Goal: Use online tool/utility: Utilize a website feature to perform a specific function

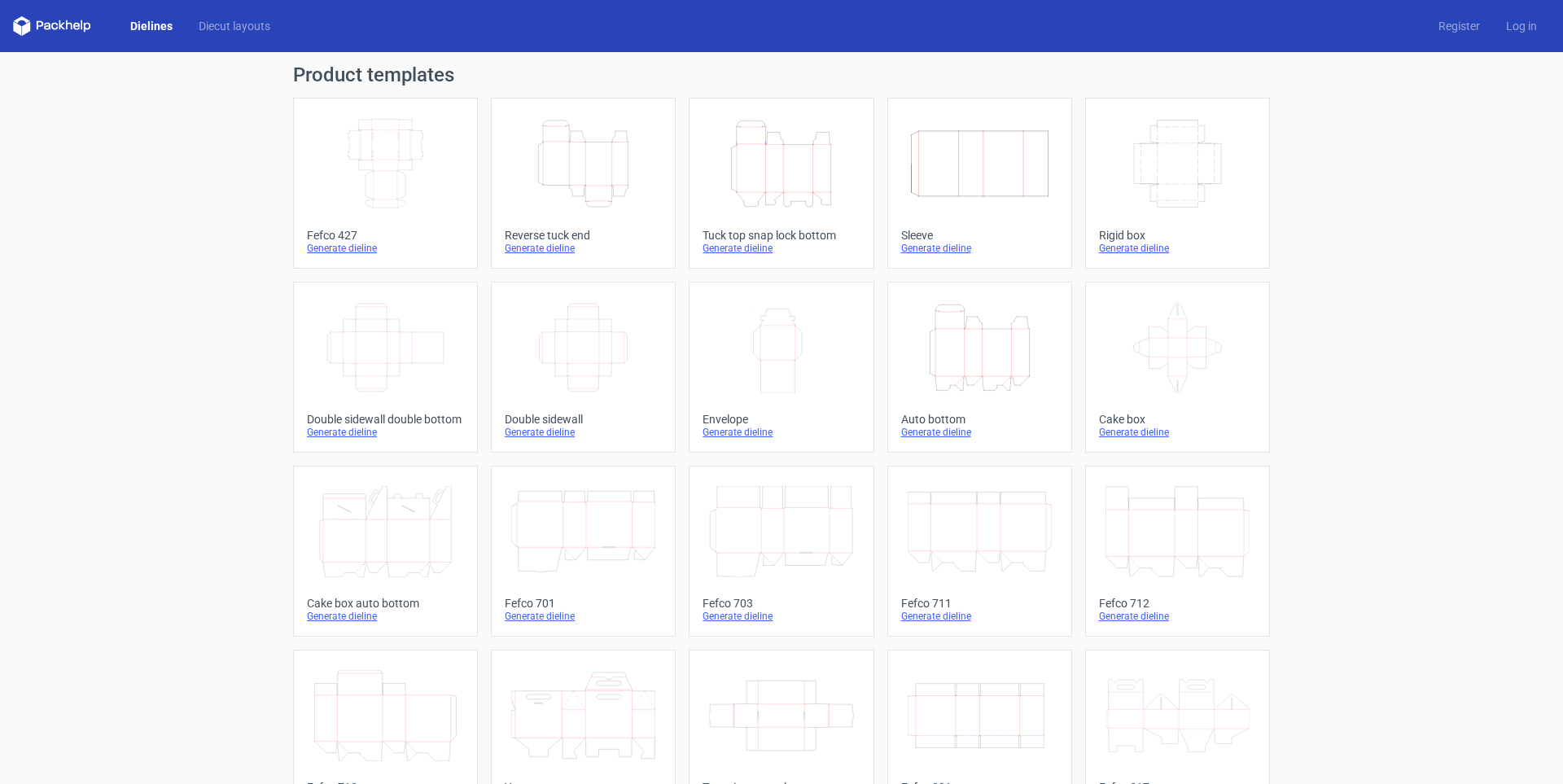
click at [774, 200] on icon "Height Depth Width" at bounding box center [781, 164] width 144 height 91
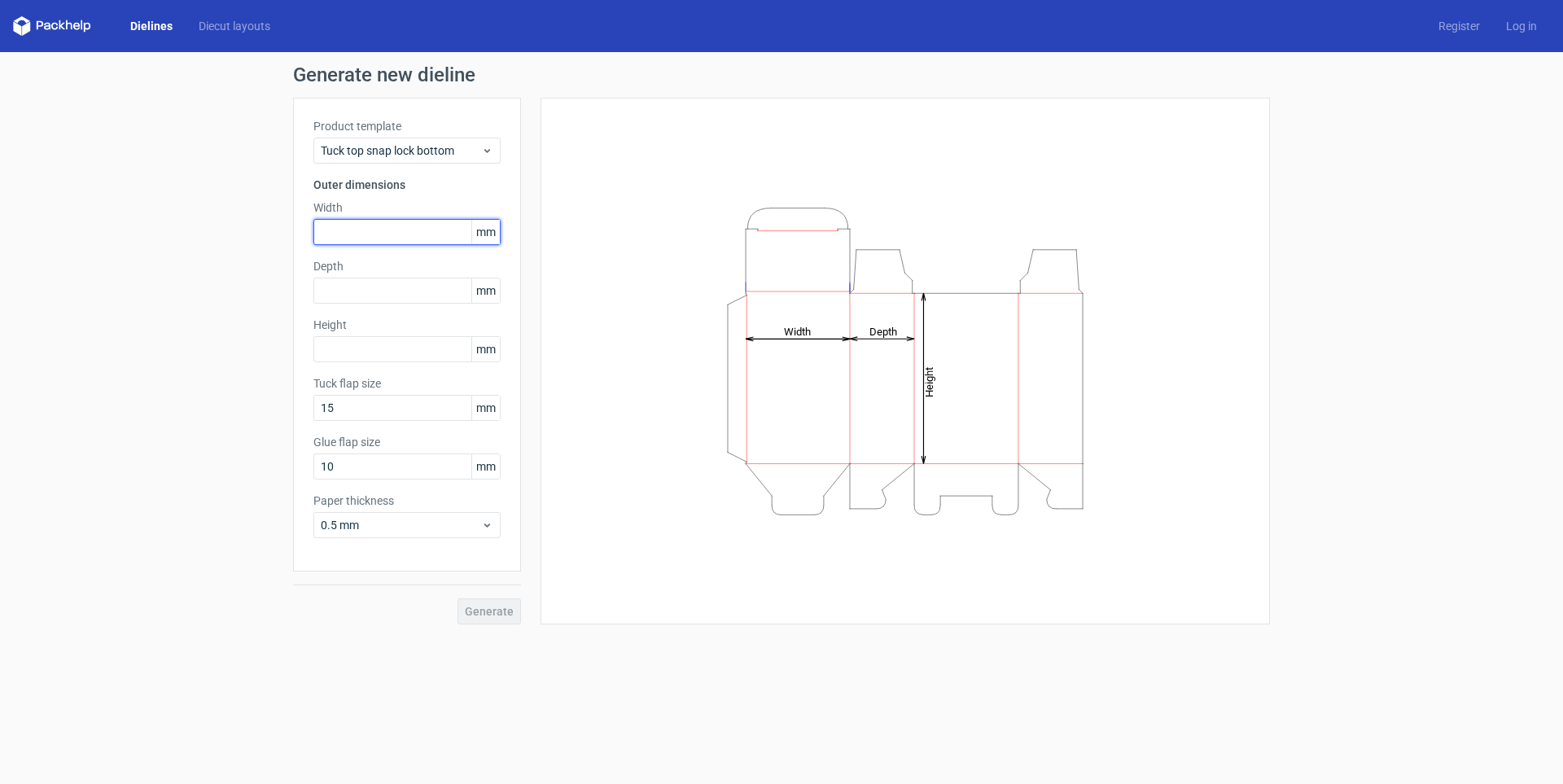
click at [350, 225] on input "text" at bounding box center [407, 232] width 187 height 26
type input "80"
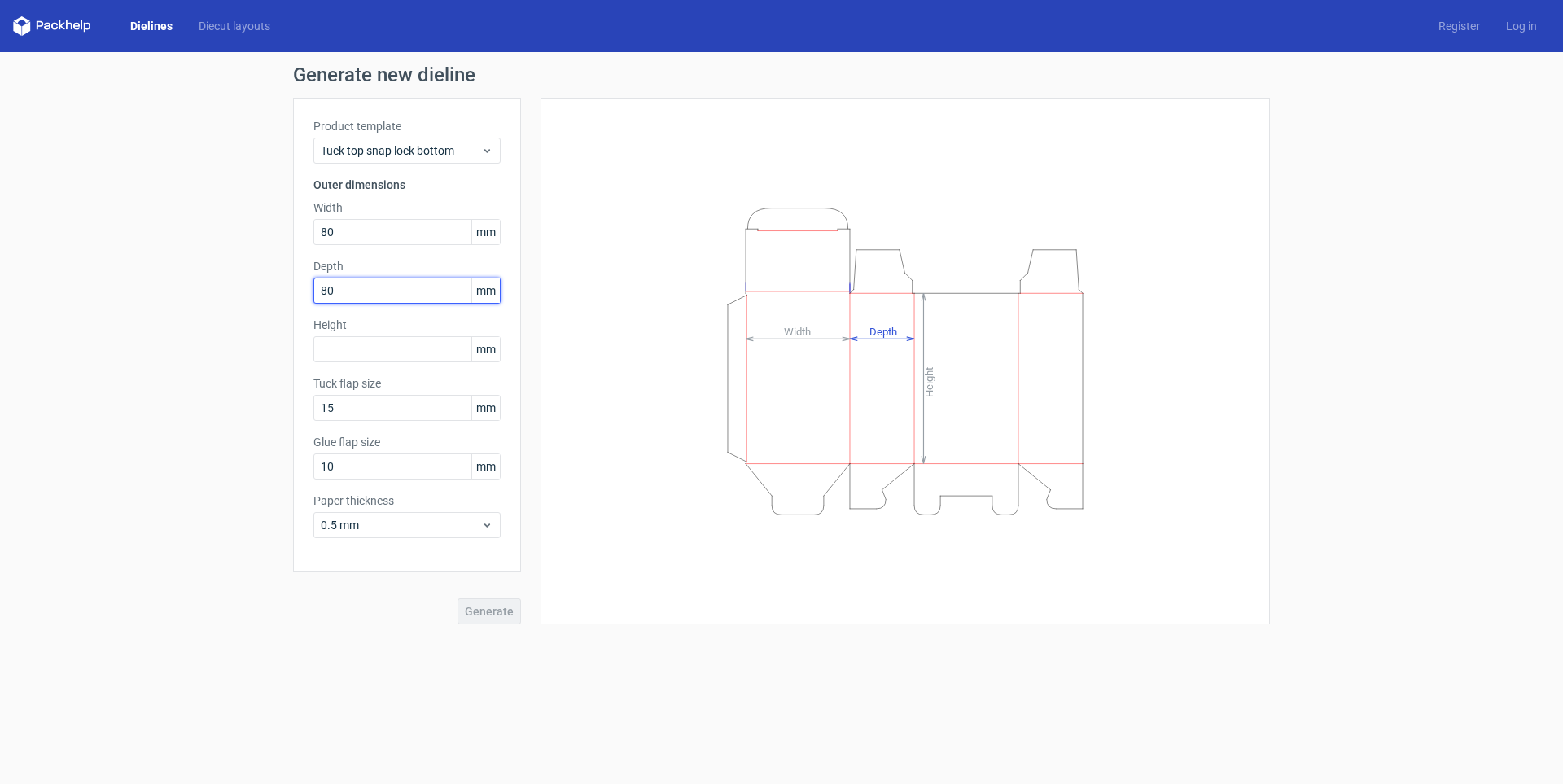
type input "80"
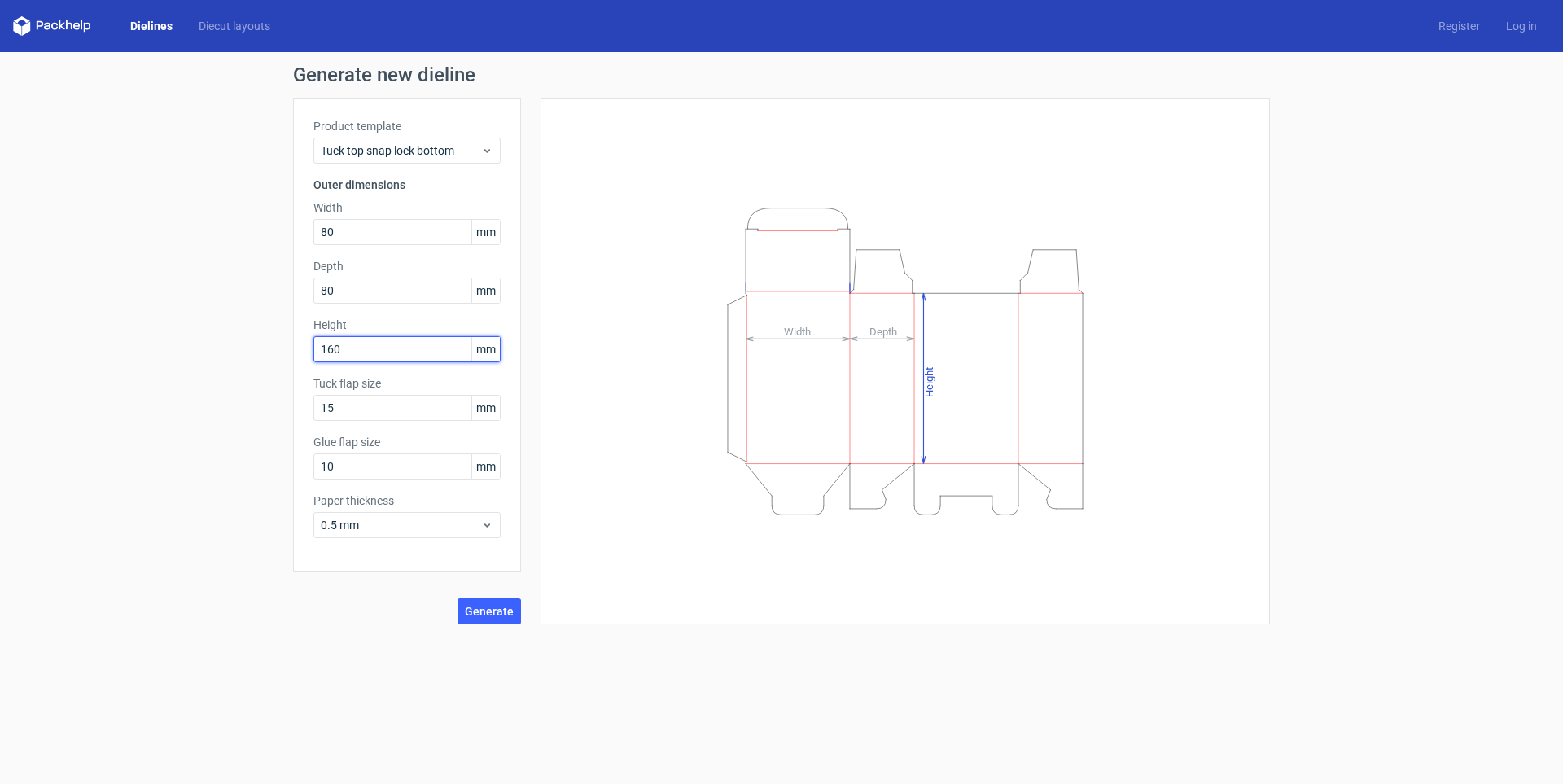
type input "160"
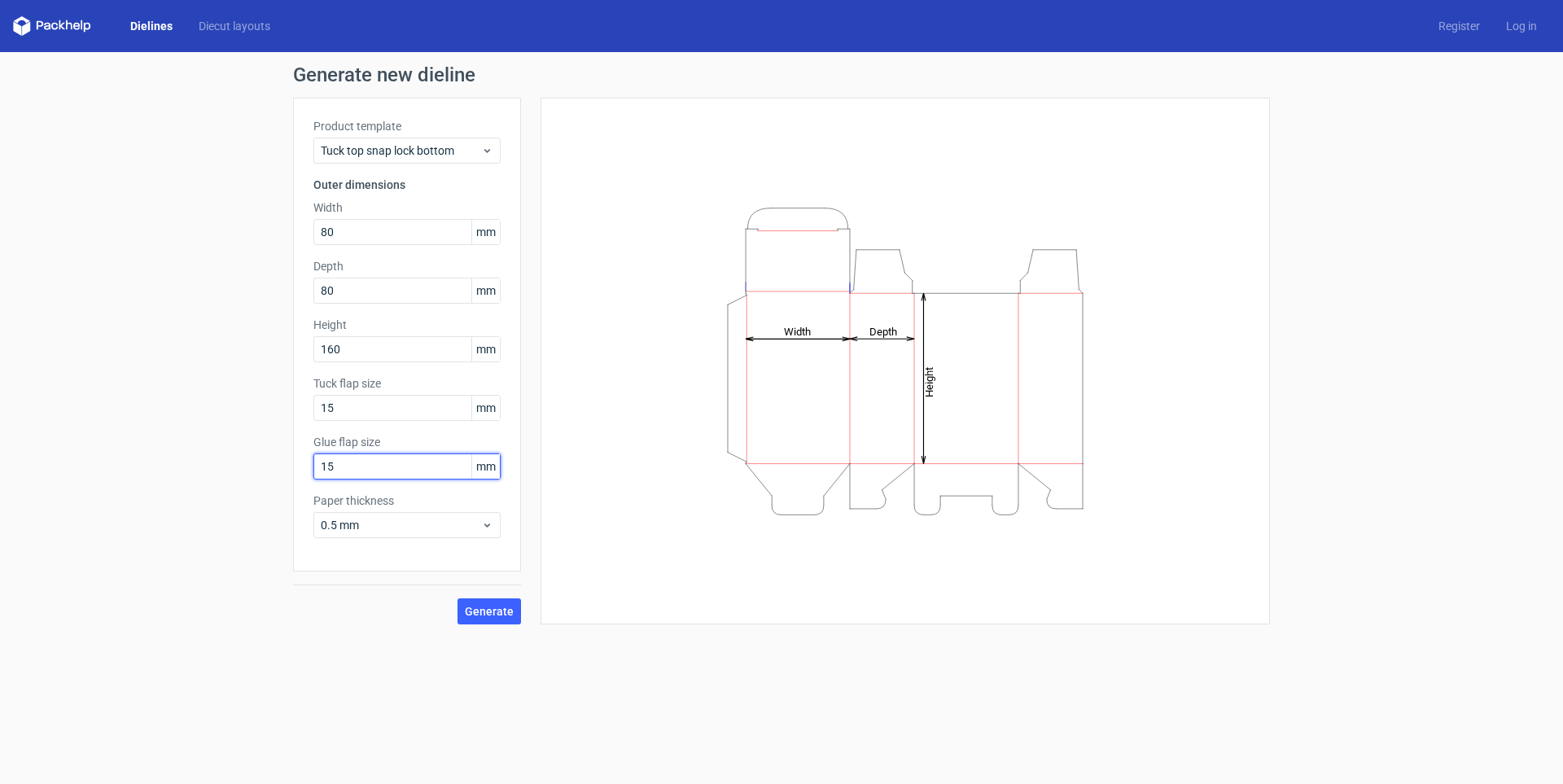
type input "15"
click at [451, 516] on div "0.5 mm" at bounding box center [407, 525] width 187 height 26
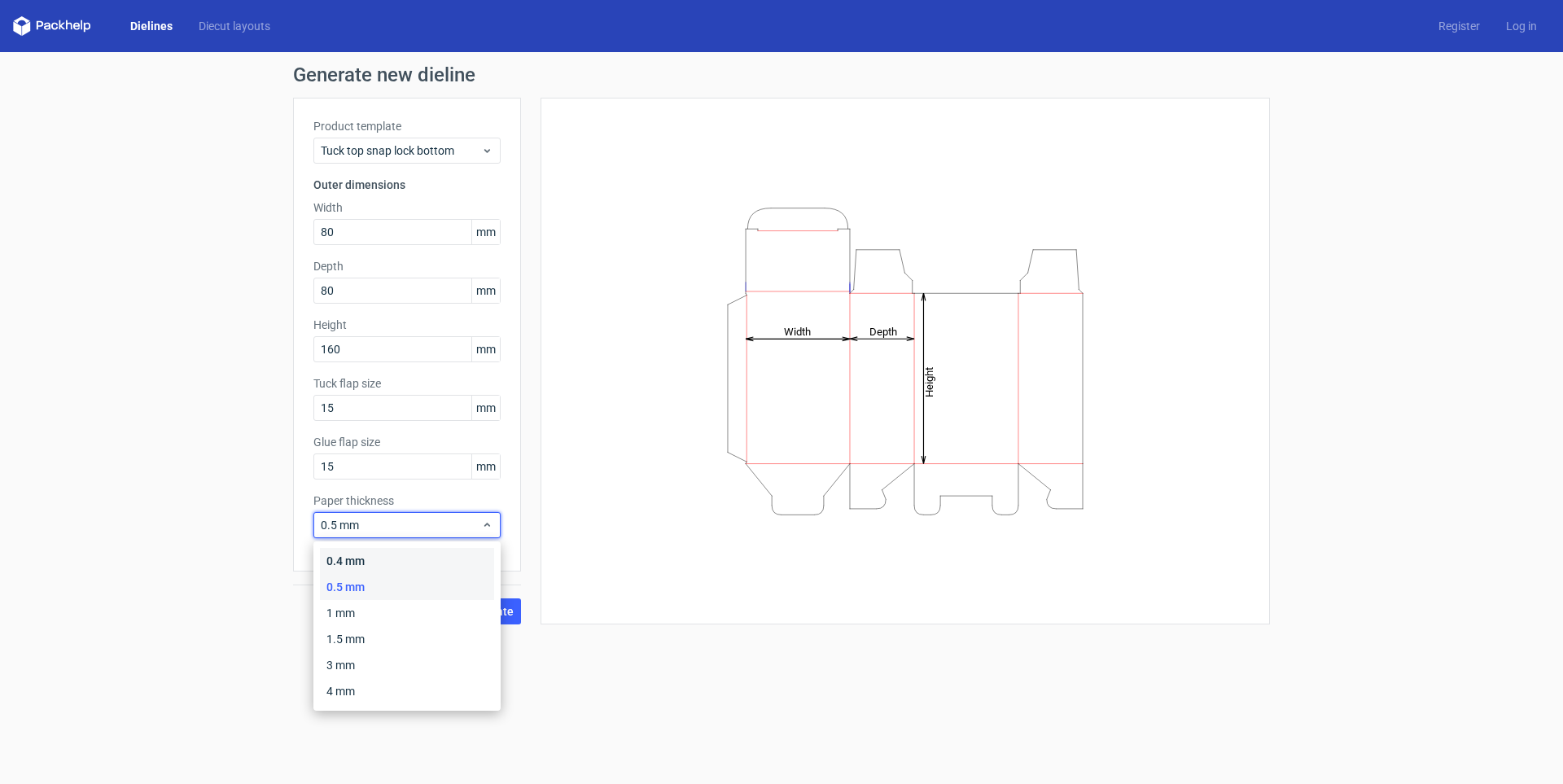
click at [452, 555] on div "0.4 mm" at bounding box center [407, 561] width 174 height 26
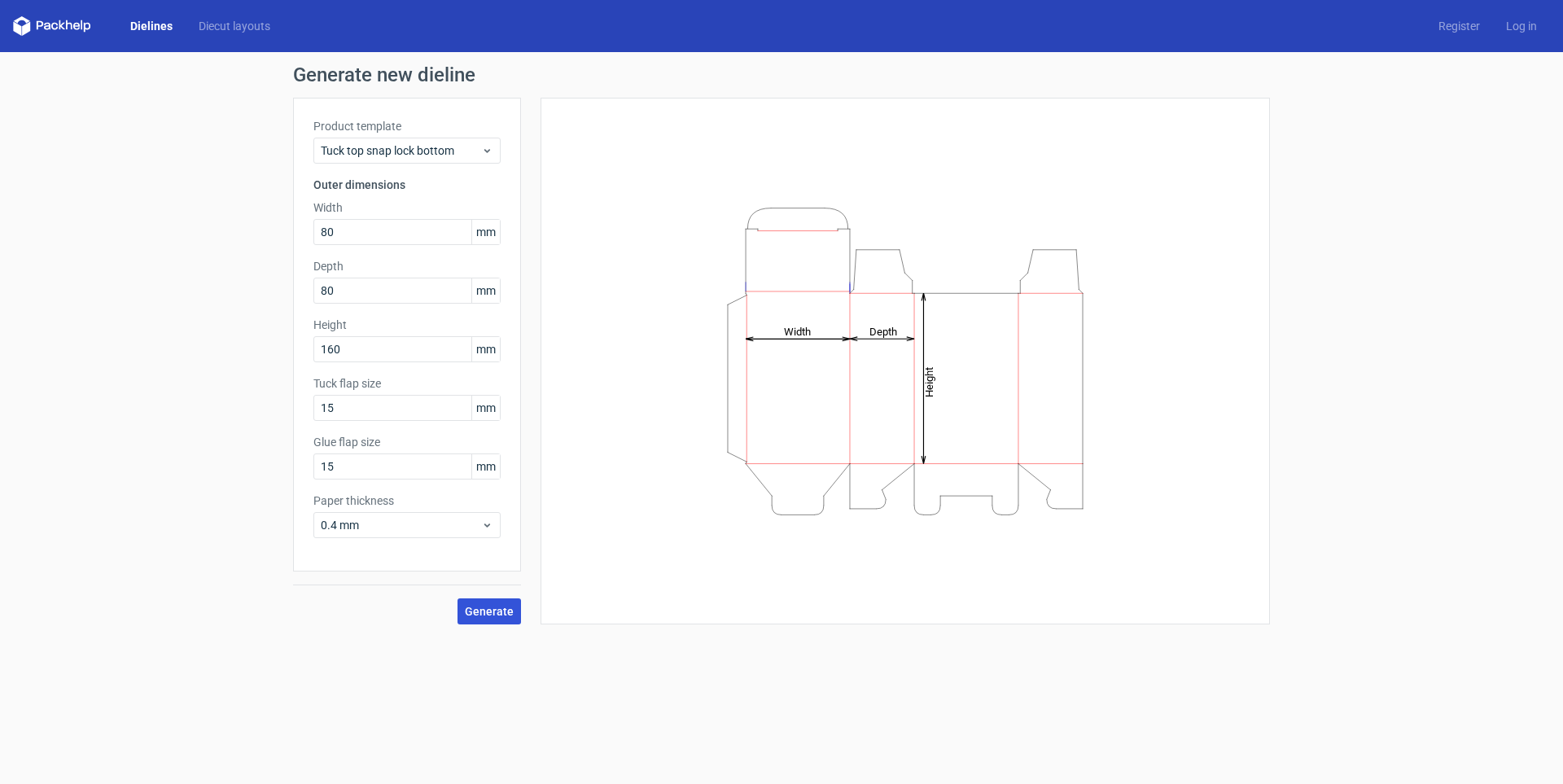
click at [493, 614] on span "Generate" at bounding box center [489, 611] width 49 height 11
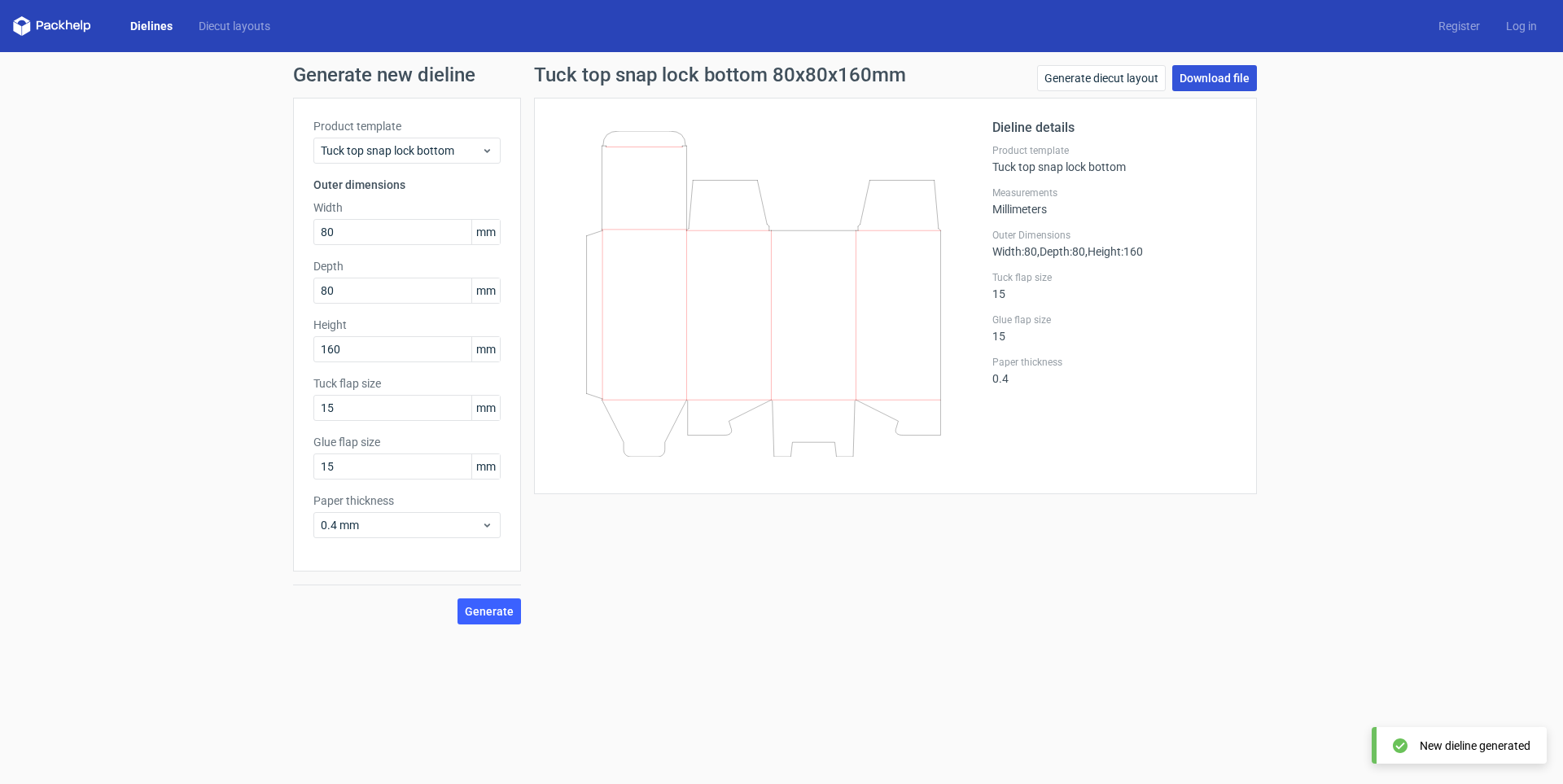
click at [1211, 78] on link "Download file" at bounding box center [1215, 78] width 85 height 26
click at [1098, 77] on link "Generate diecut layout" at bounding box center [1101, 78] width 129 height 26
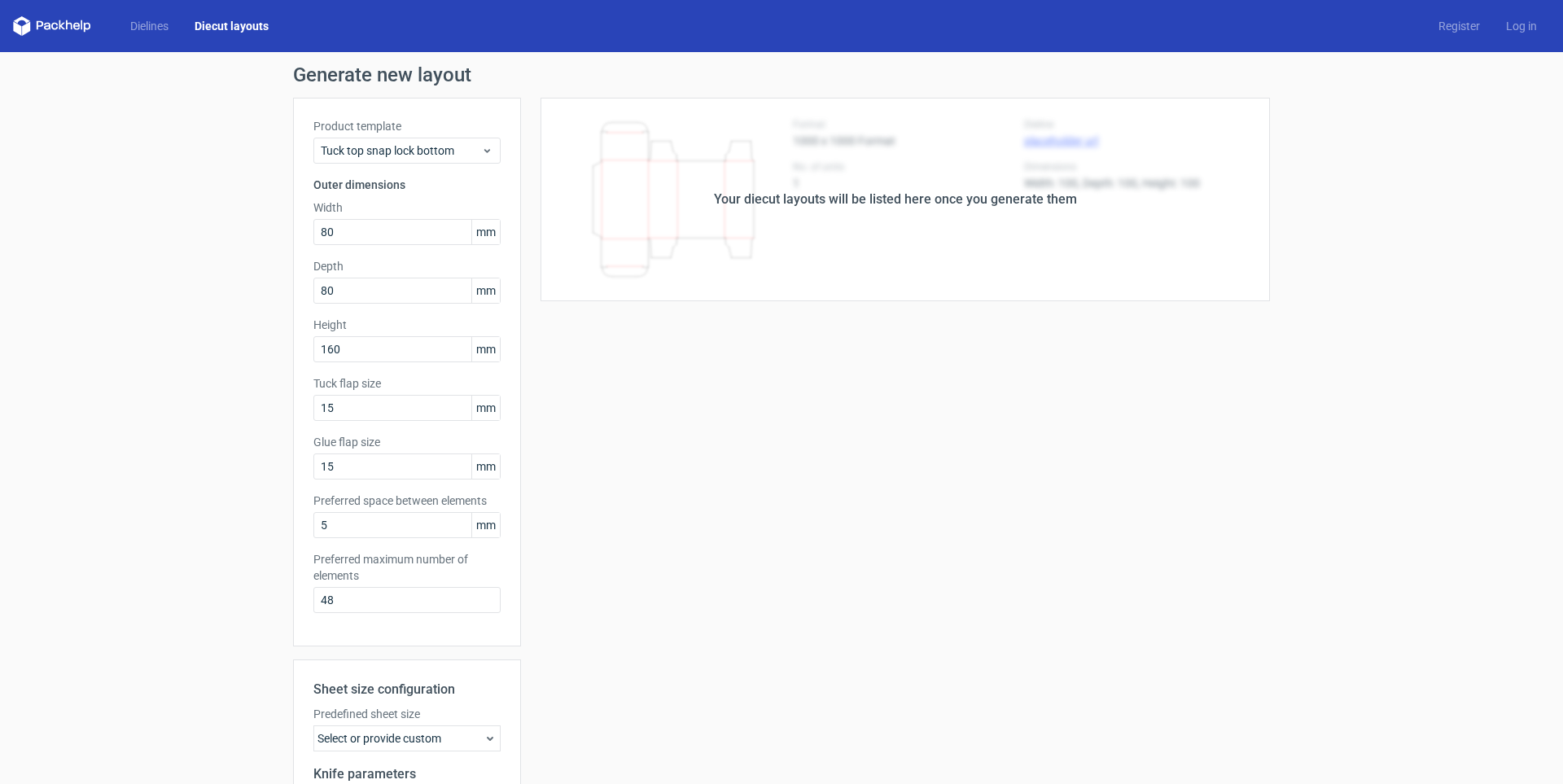
click at [766, 198] on div "Your diecut layouts will be listed here once you generate them" at bounding box center [895, 200] width 363 height 19
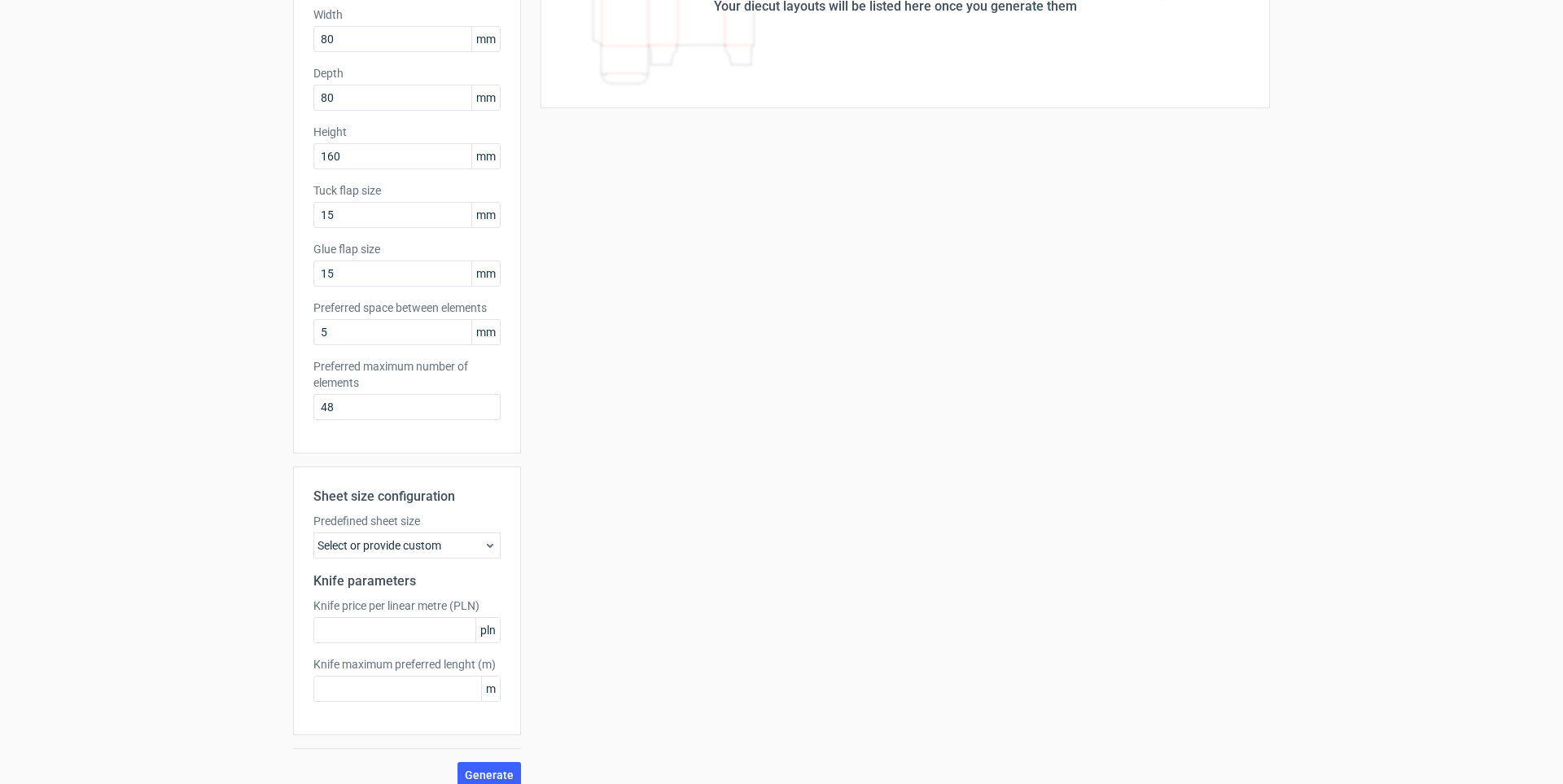
scroll to position [210, 0]
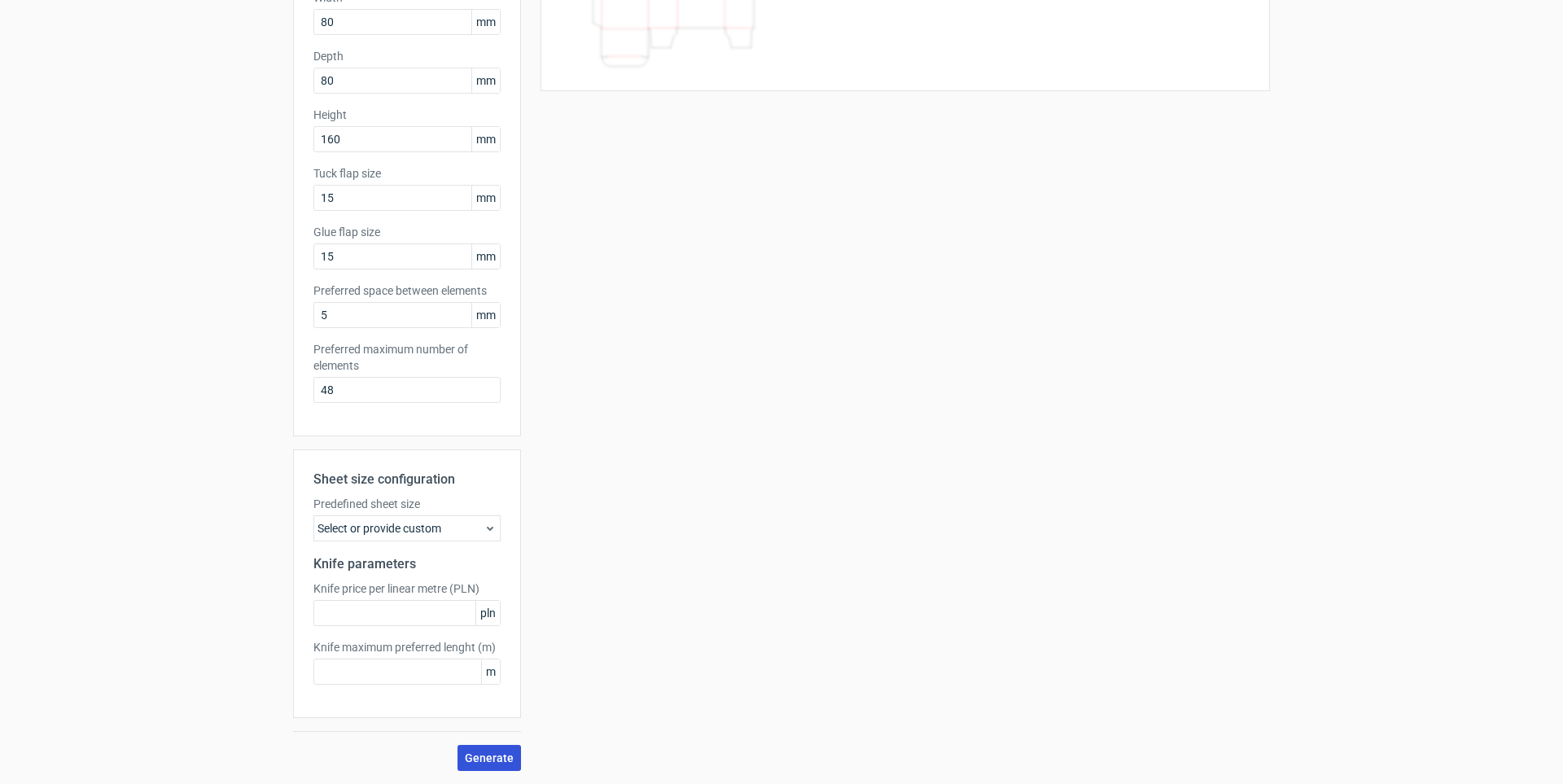
click at [484, 758] on span "Generate" at bounding box center [489, 758] width 49 height 11
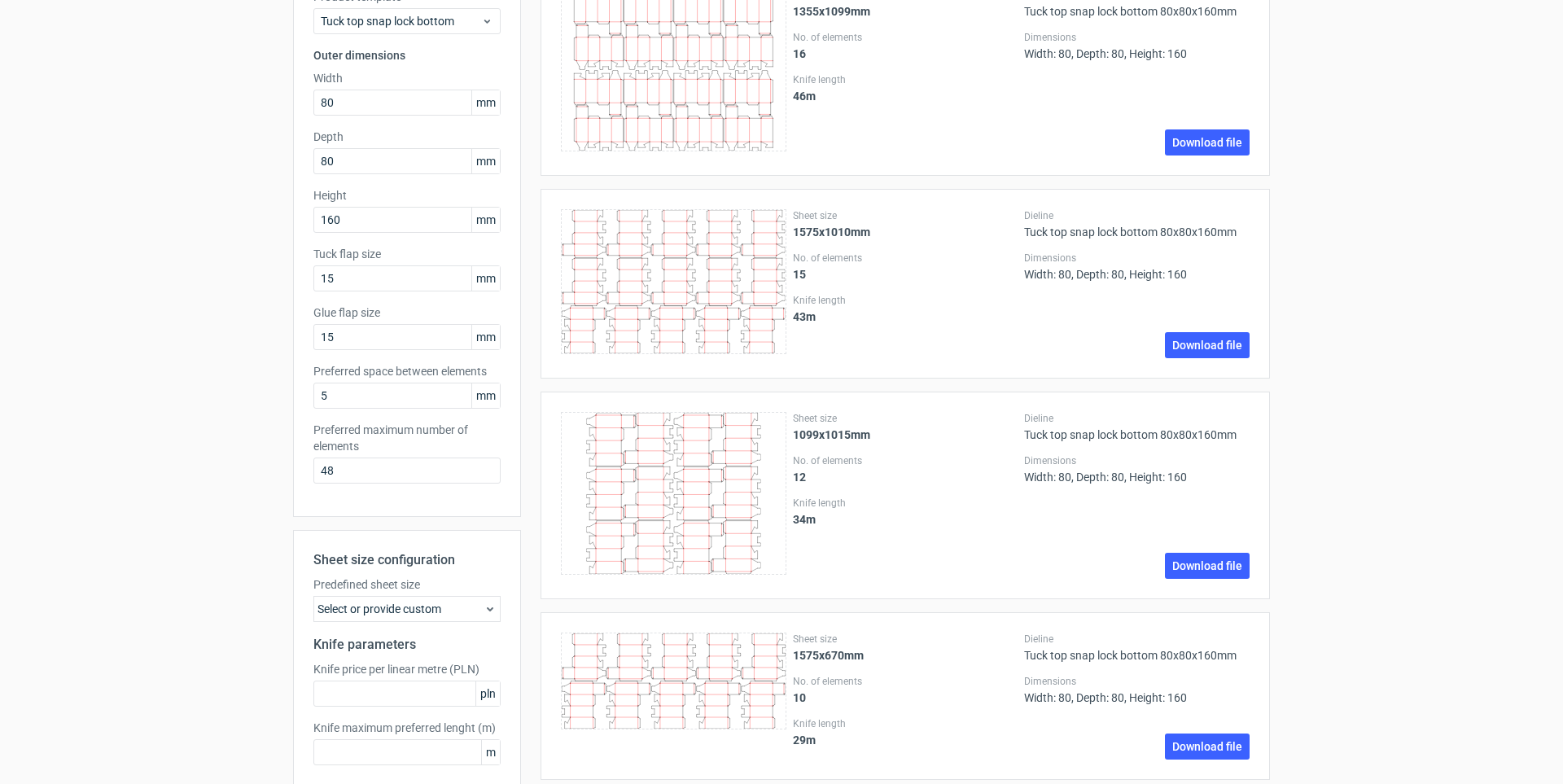
scroll to position [0, 0]
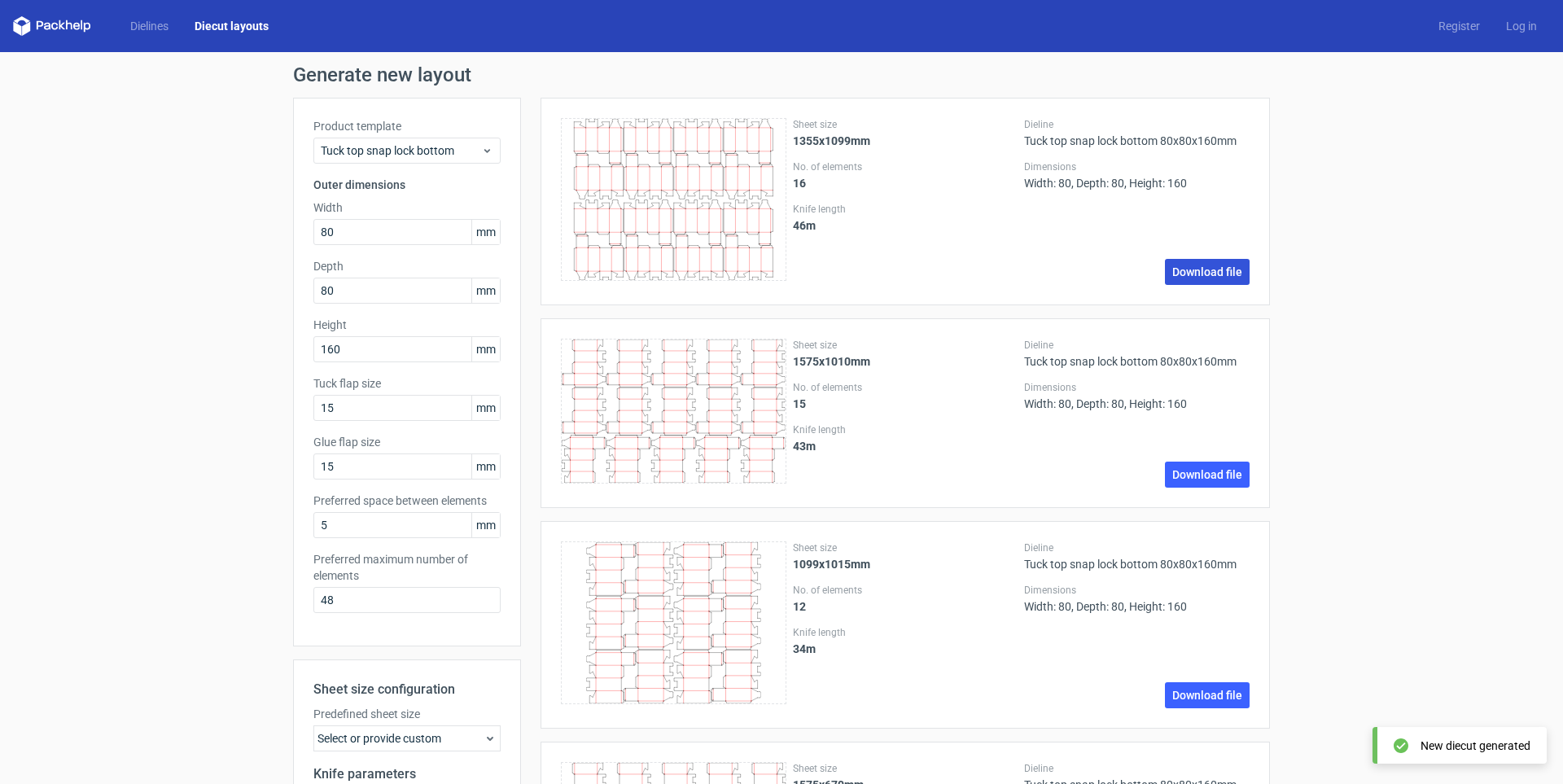
click at [1201, 277] on link "Download file" at bounding box center [1207, 272] width 85 height 26
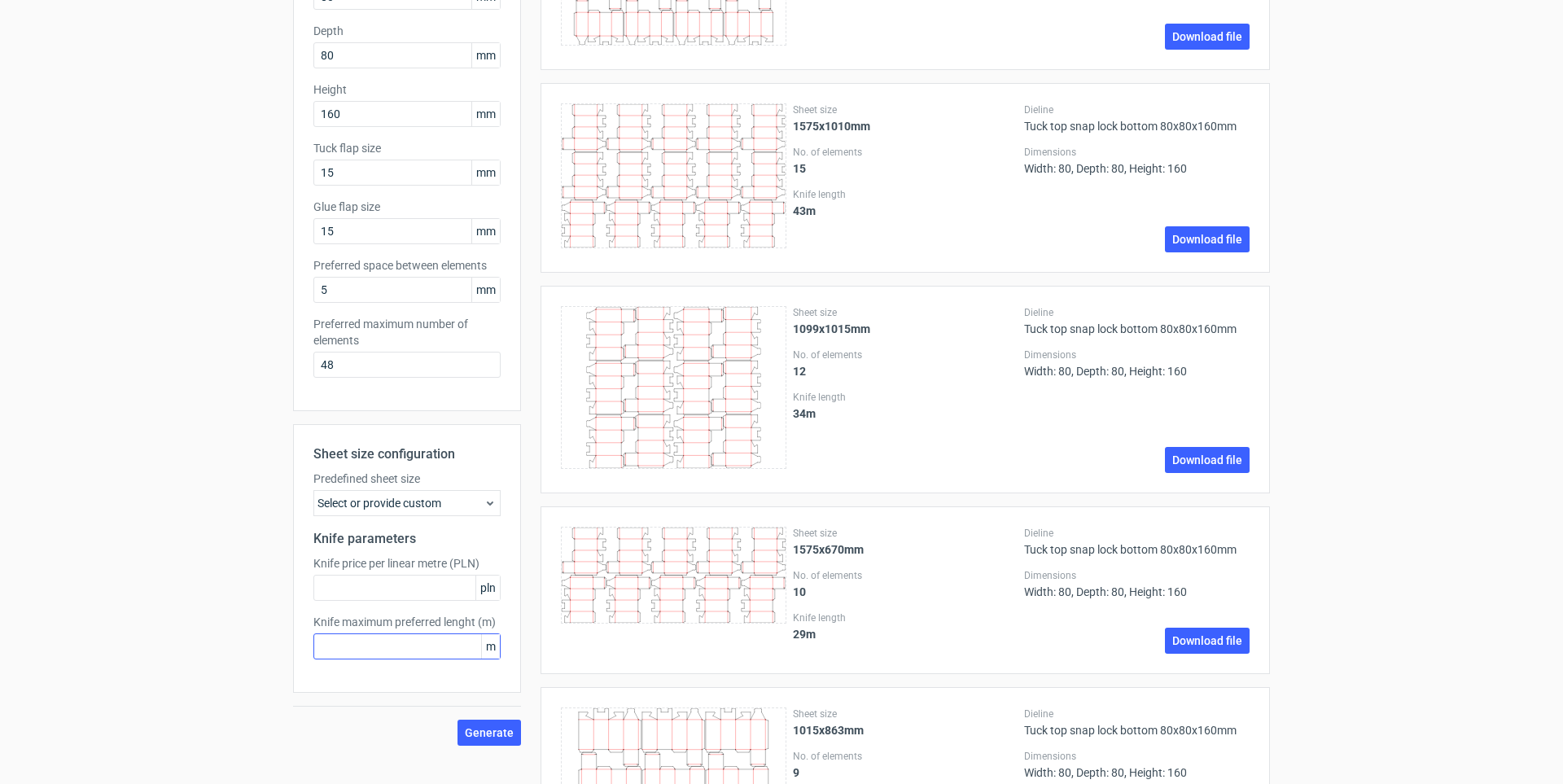
scroll to position [244, 0]
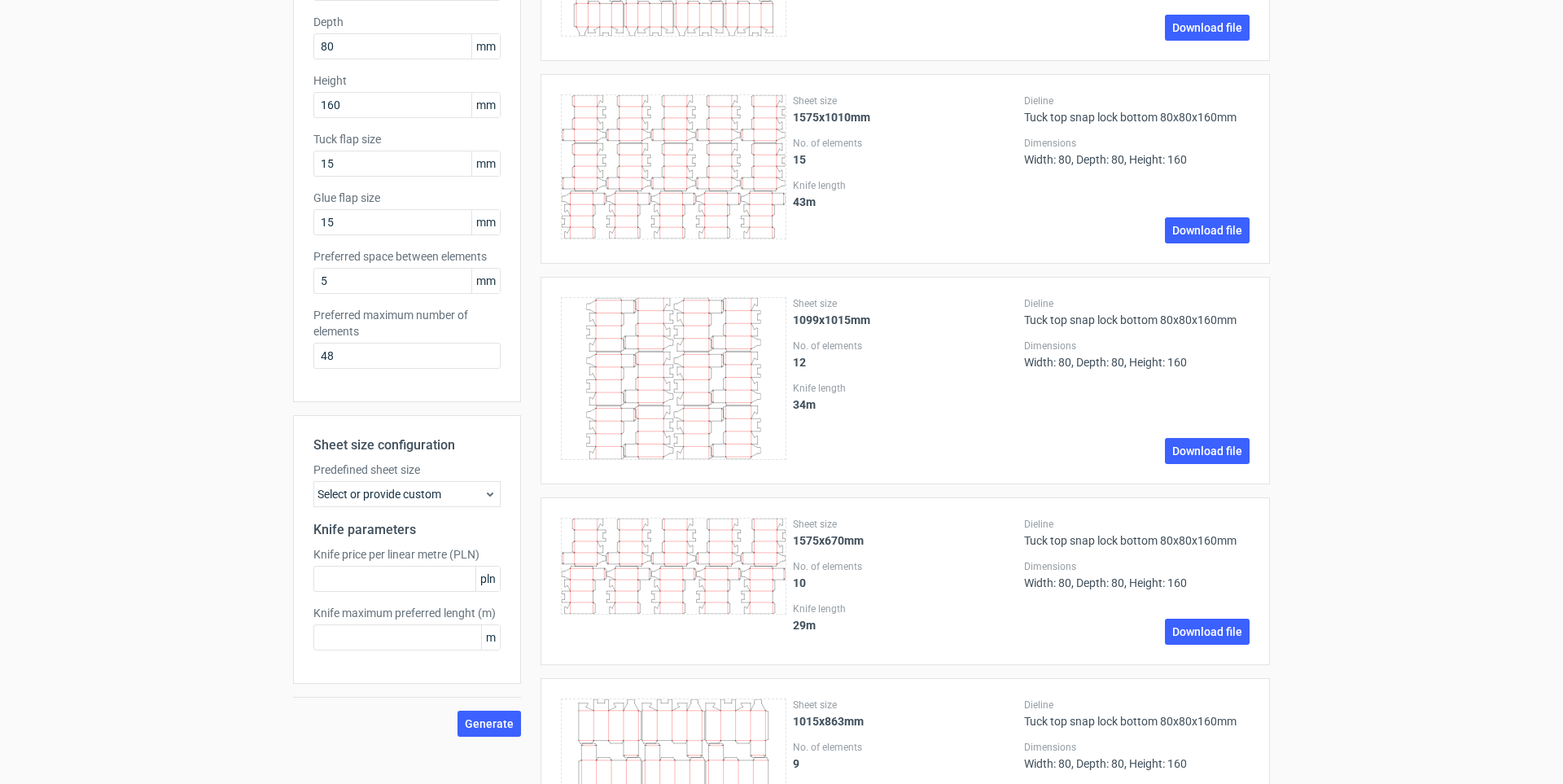
click at [406, 490] on div "Select or provide custom" at bounding box center [407, 494] width 187 height 26
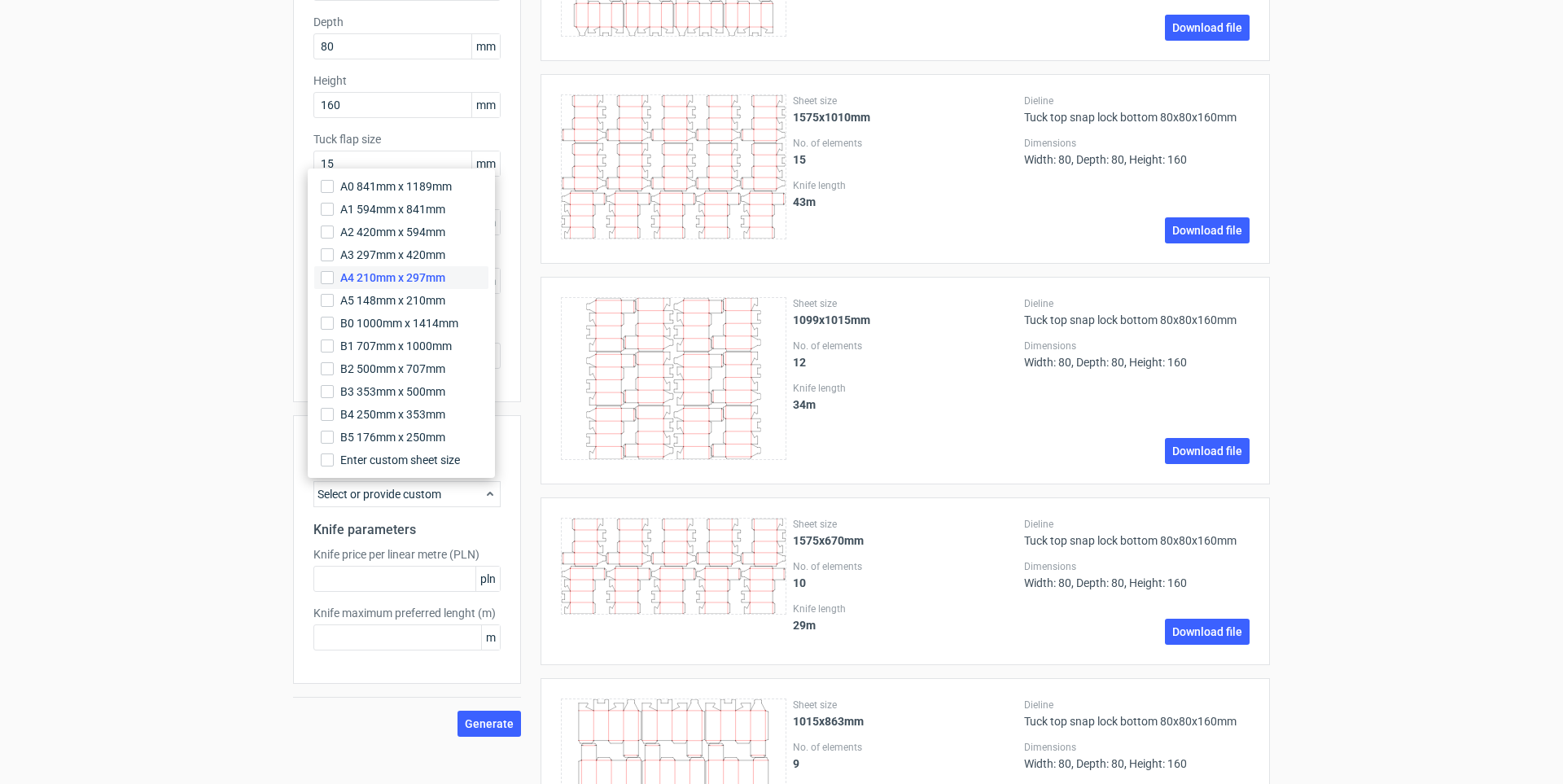
click at [354, 274] on span "A4 210mm x 297mm" at bounding box center [393, 277] width 105 height 17
click at [333, 274] on input "A4 210mm x 297mm" at bounding box center [327, 277] width 13 height 13
click at [486, 731] on button "Generate" at bounding box center [489, 724] width 64 height 26
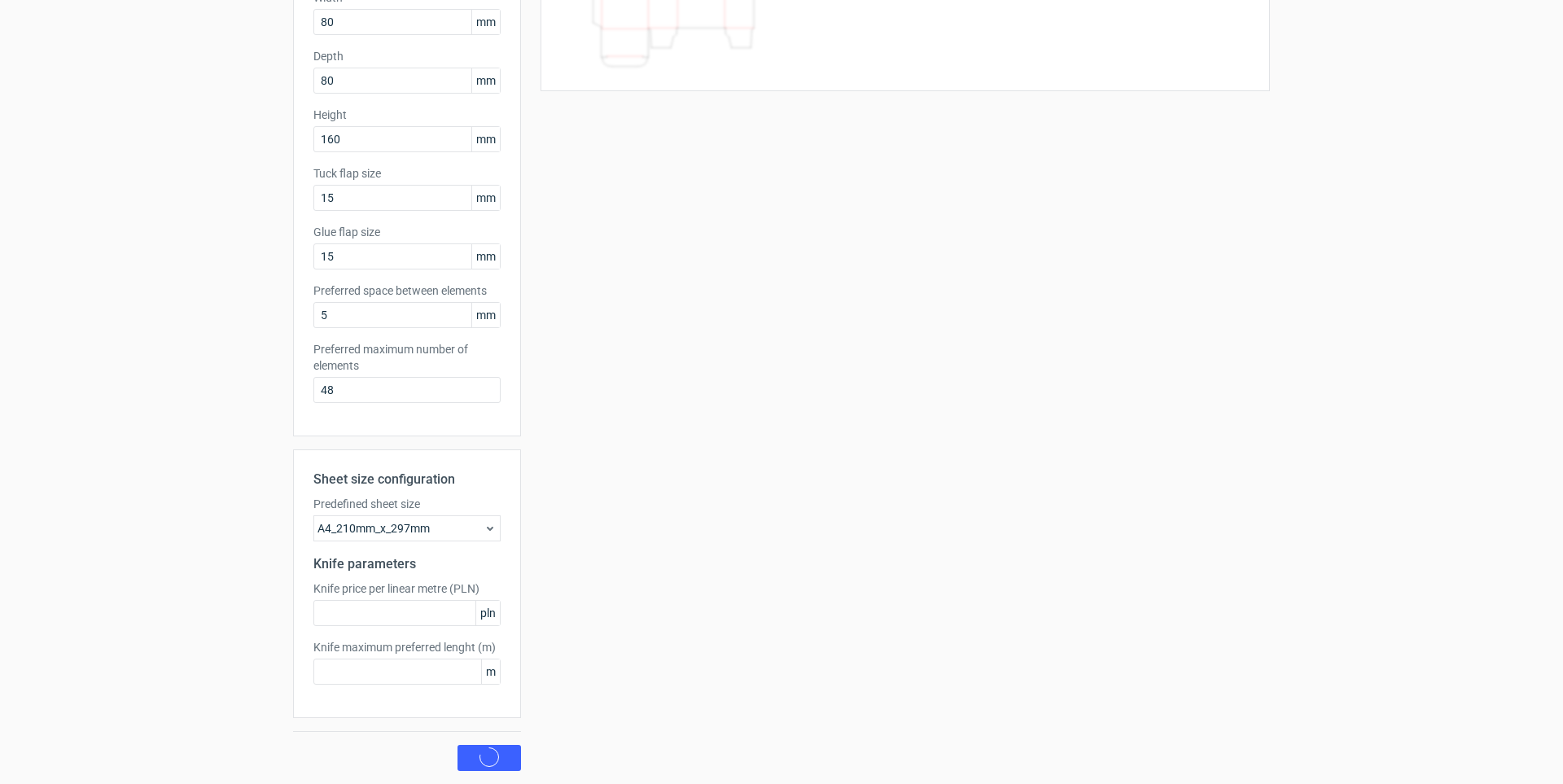
scroll to position [210, 0]
click at [499, 762] on span "Generate" at bounding box center [489, 758] width 49 height 11
click at [403, 527] on div "A4_210mm_x_297mm" at bounding box center [407, 528] width 187 height 26
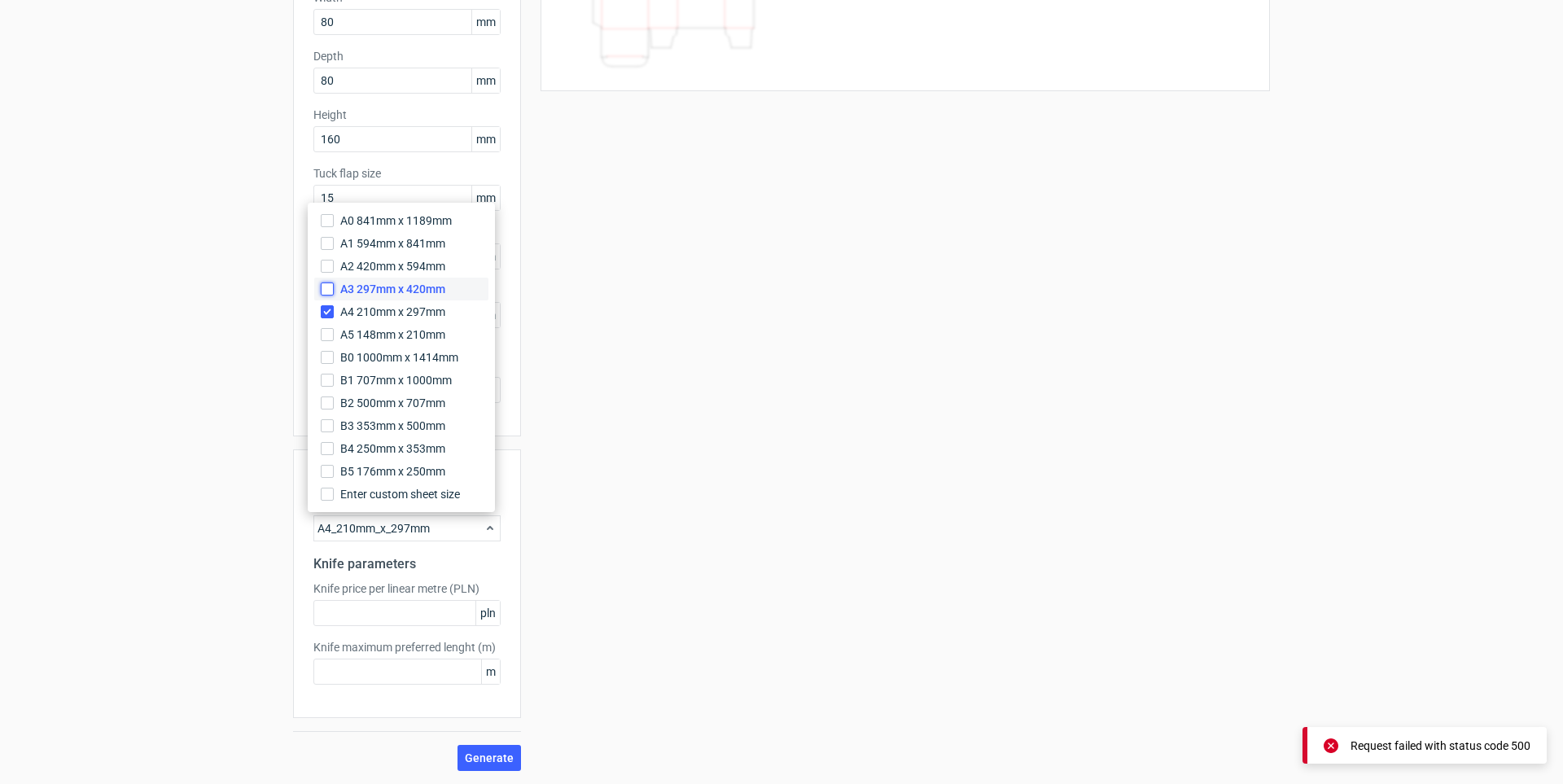
click at [330, 291] on input "A3 297mm x 420mm" at bounding box center [327, 289] width 13 height 13
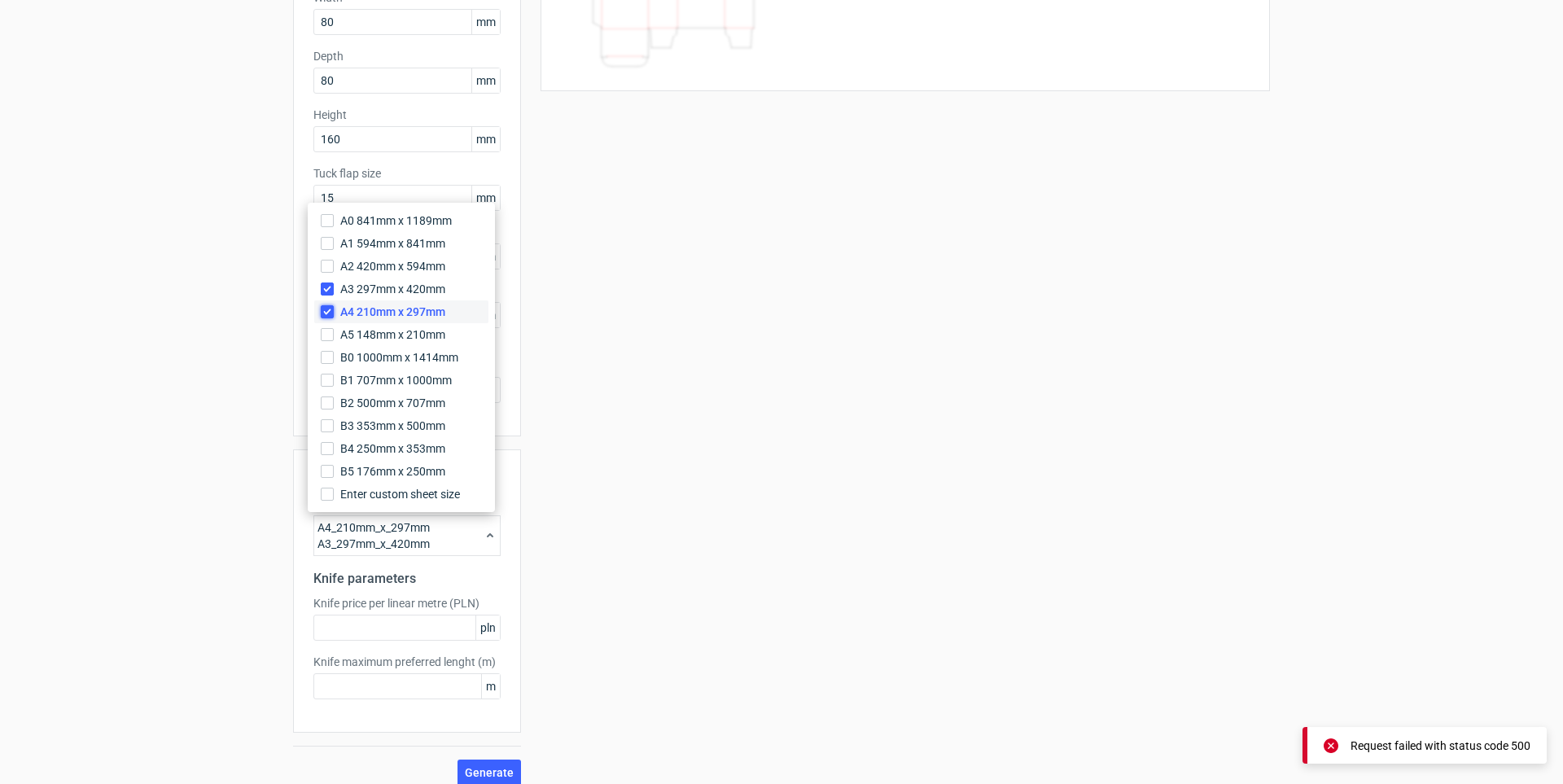
click at [331, 306] on input "A4 210mm x 297mm" at bounding box center [327, 312] width 13 height 13
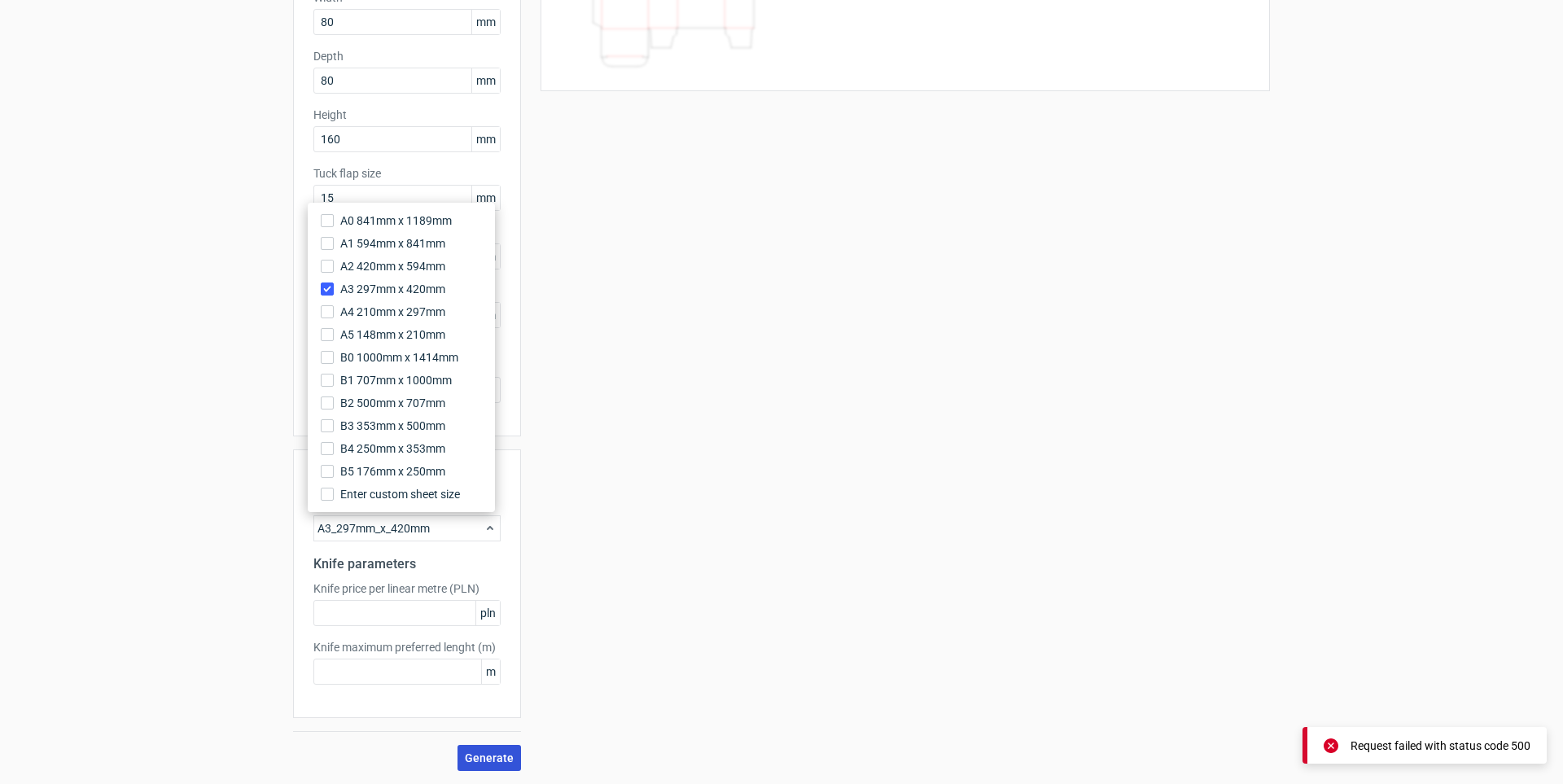
click at [499, 754] on span "Generate" at bounding box center [489, 758] width 49 height 11
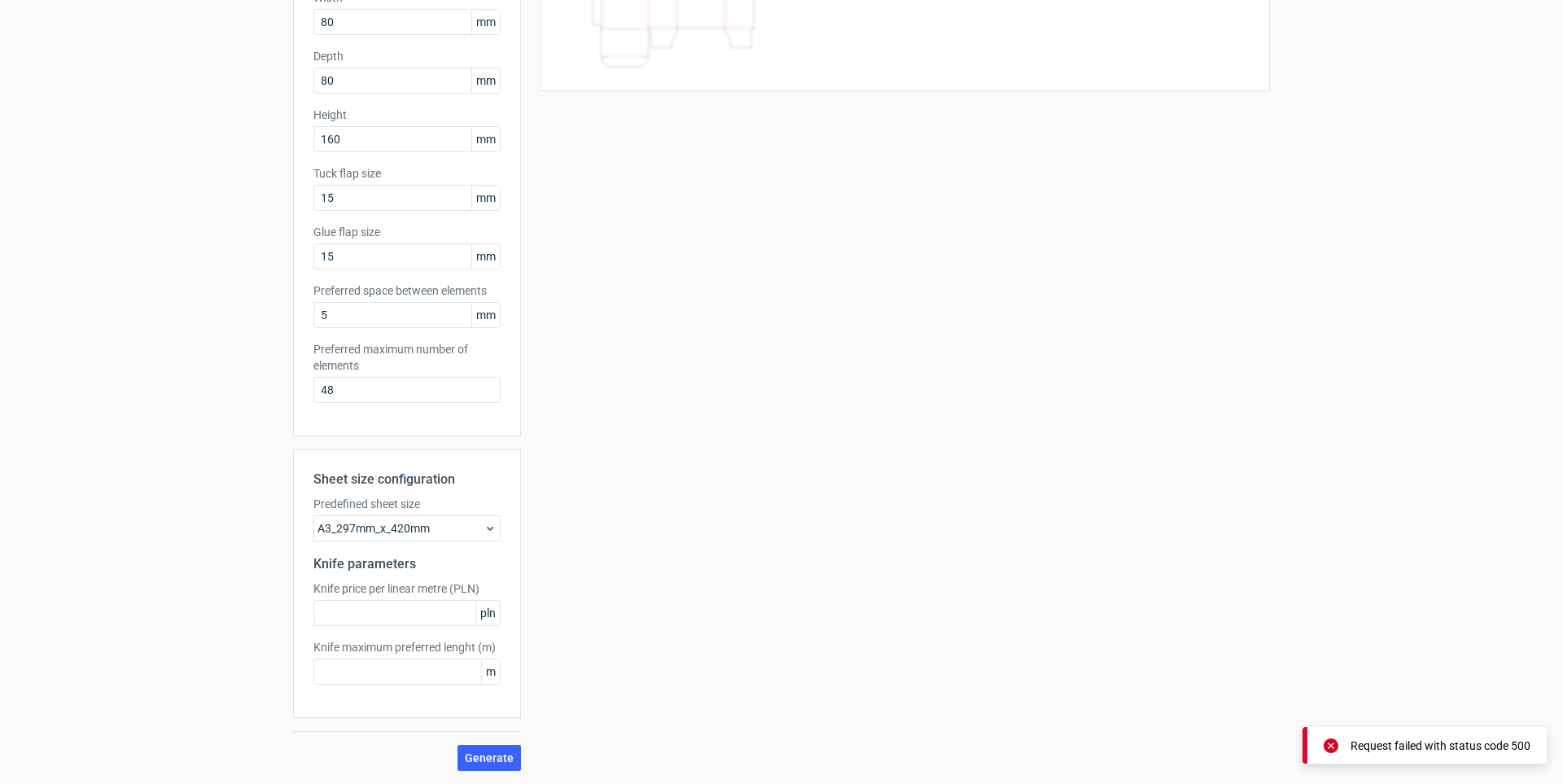
click at [381, 522] on div "A3_297mm_x_420mm" at bounding box center [407, 528] width 187 height 26
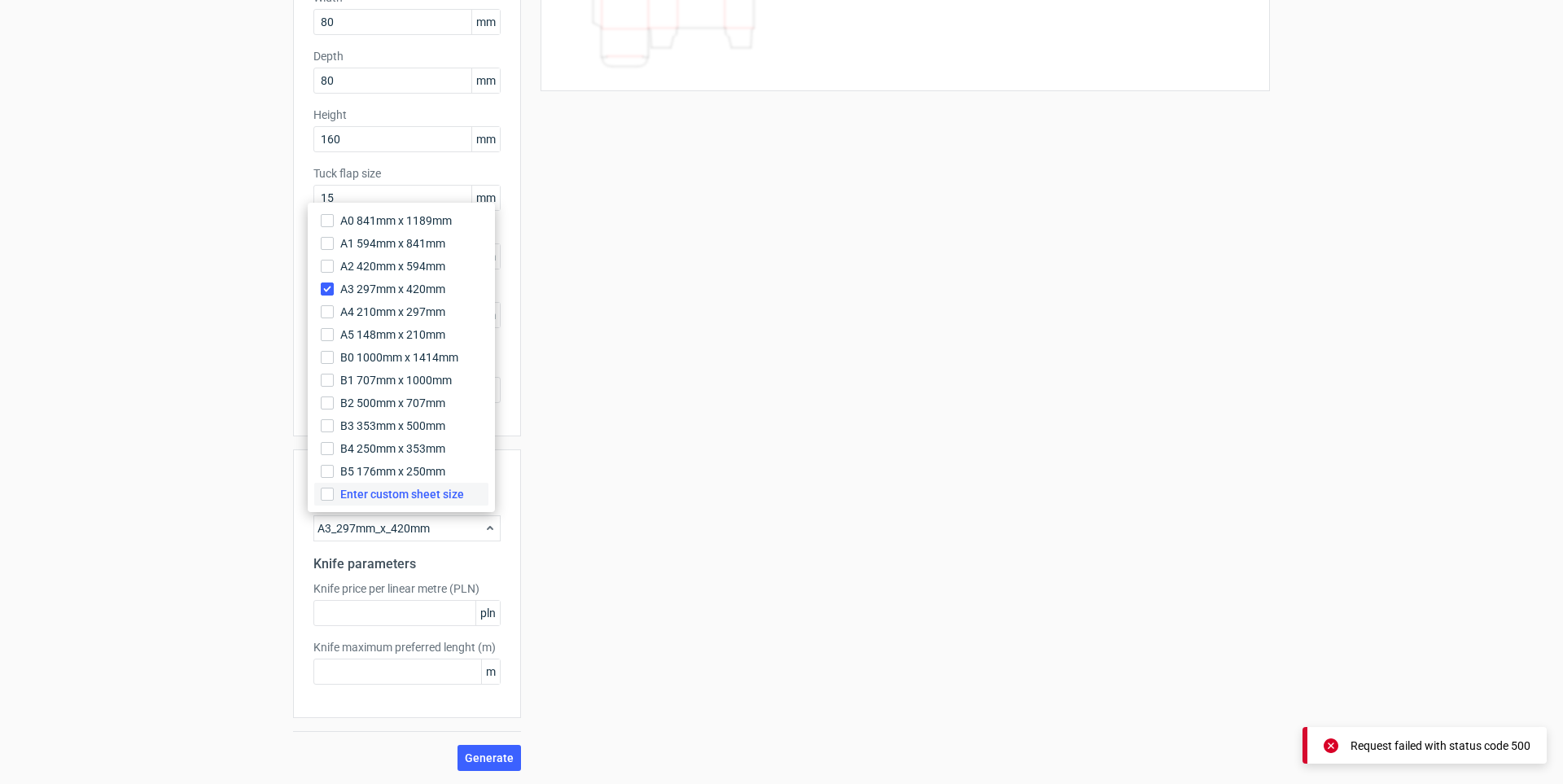
click at [368, 498] on span "Enter custom sheet size" at bounding box center [402, 494] width 123 height 17
click at [333, 498] on input "Enter custom sheet size" at bounding box center [327, 494] width 13 height 13
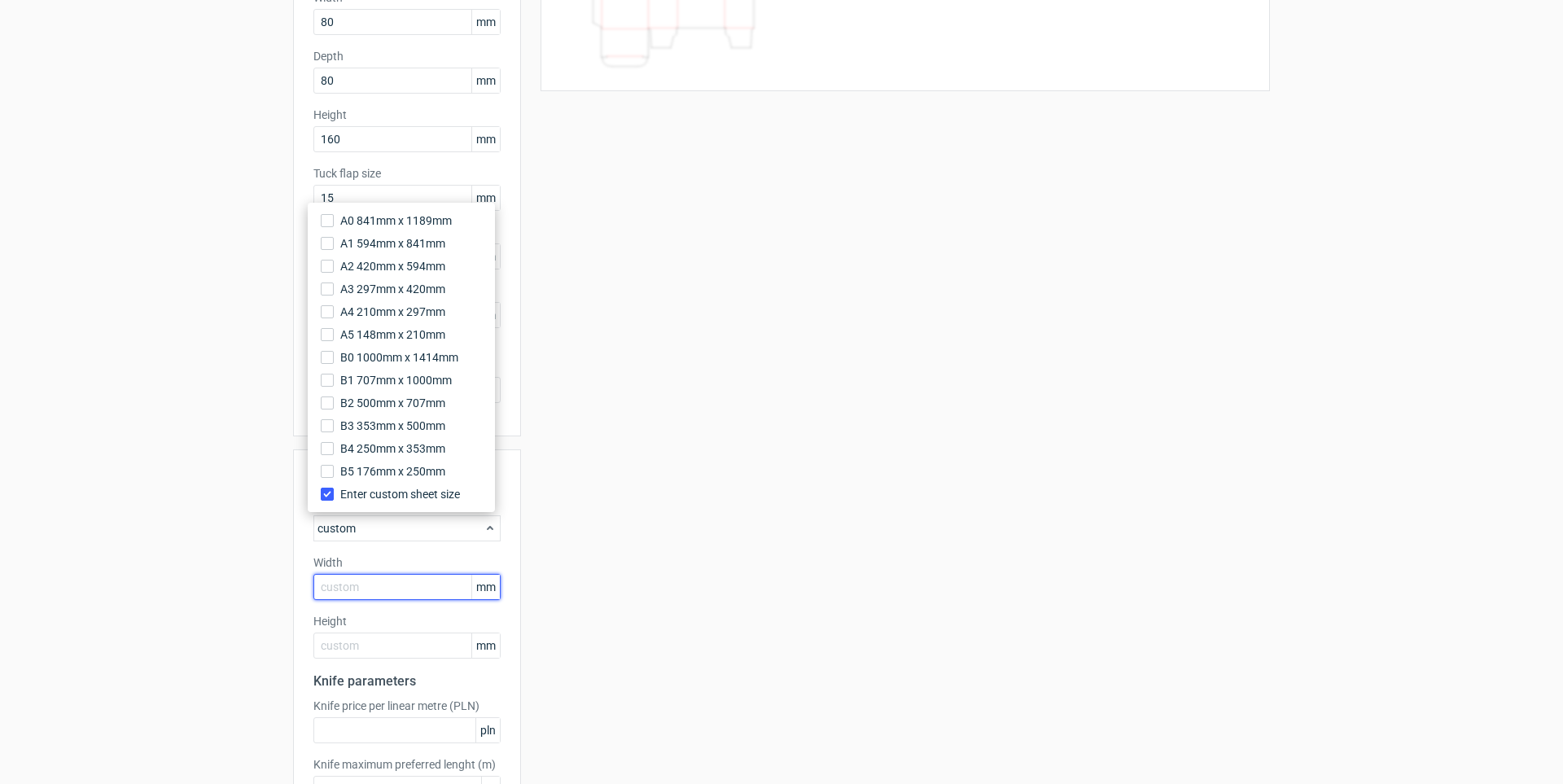
click at [418, 584] on input "text" at bounding box center [407, 587] width 187 height 26
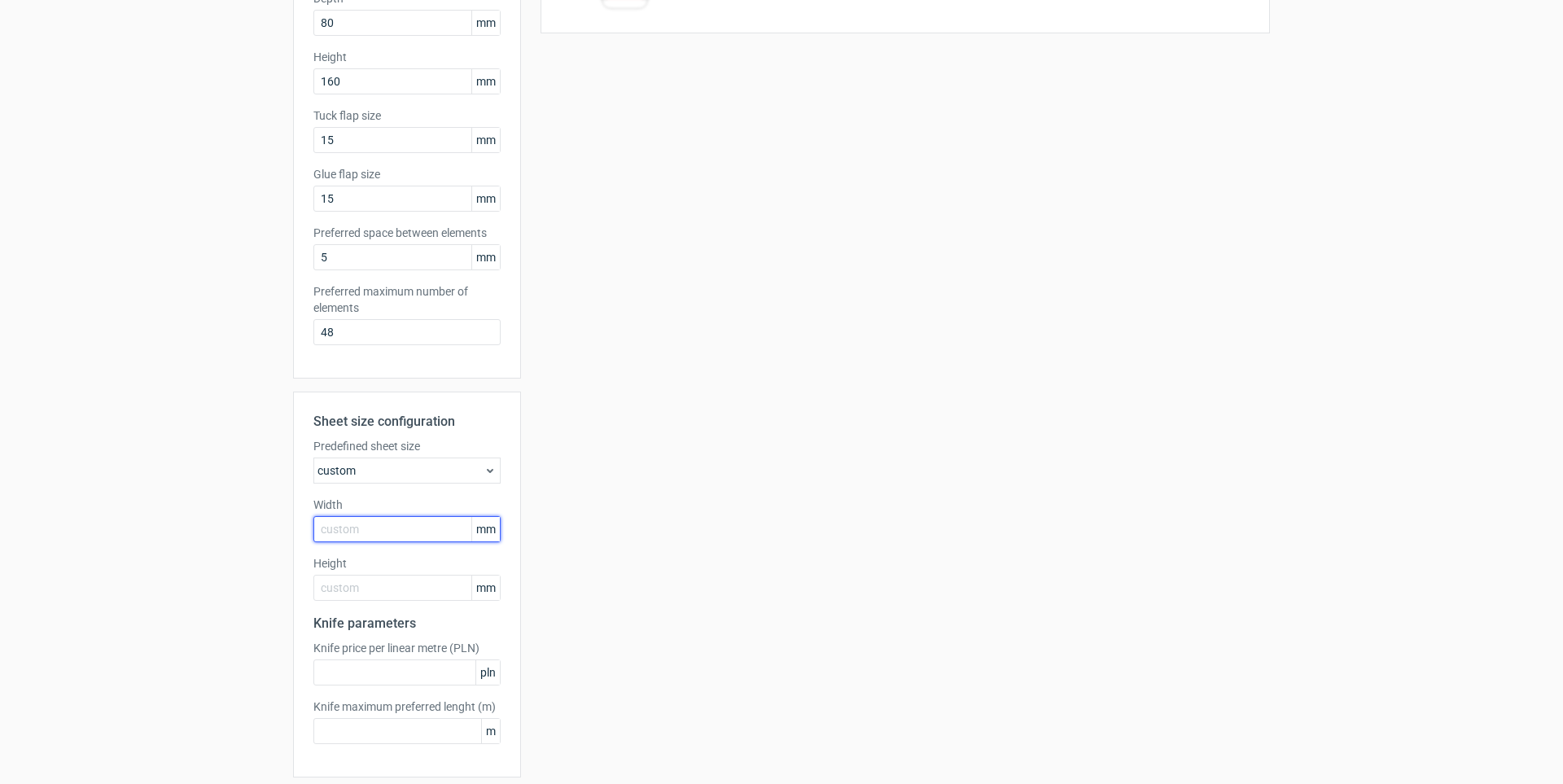
scroll to position [327, 0]
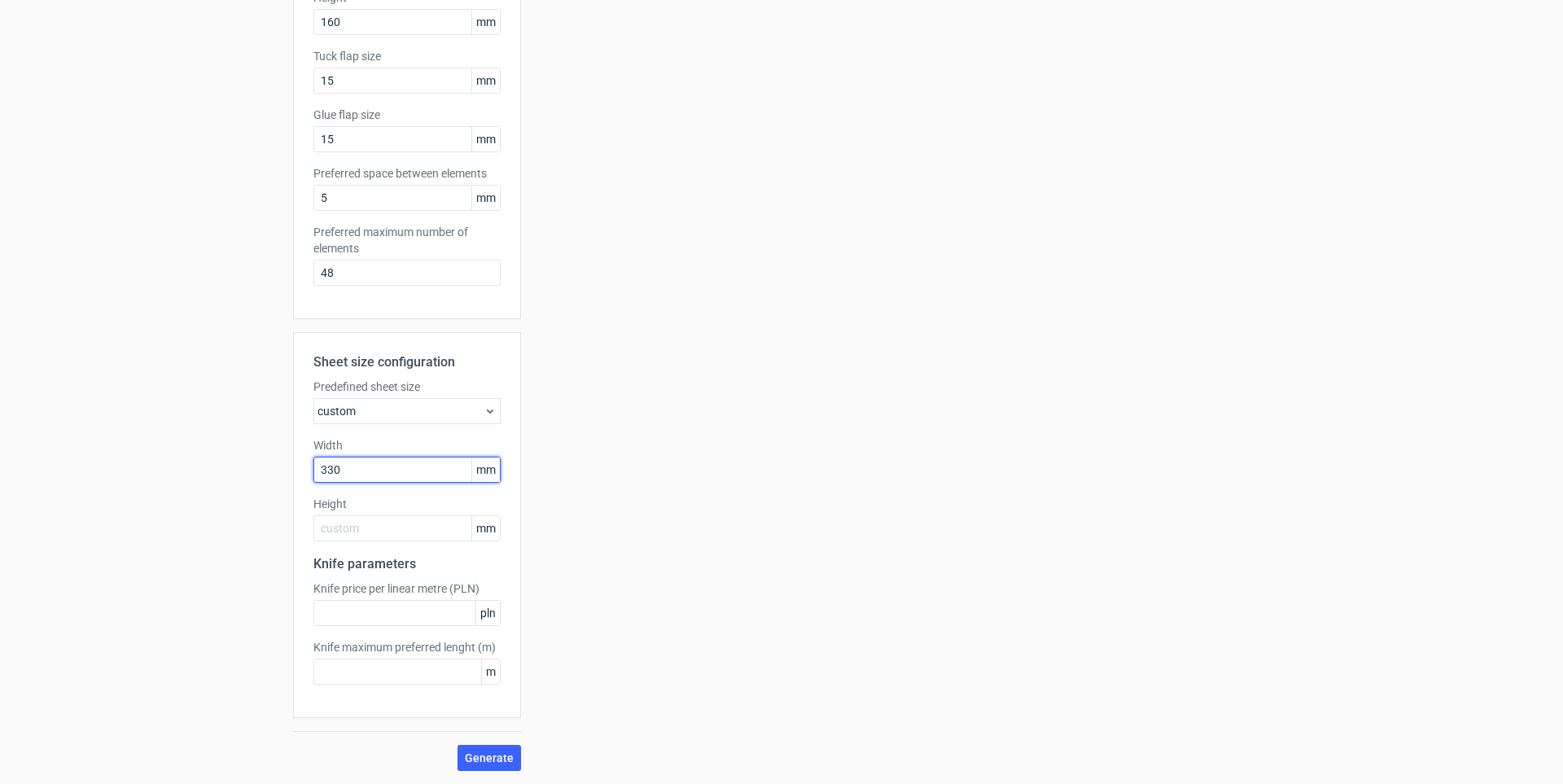
type input "330"
type input "480"
click at [494, 754] on span "Generate" at bounding box center [489, 758] width 49 height 11
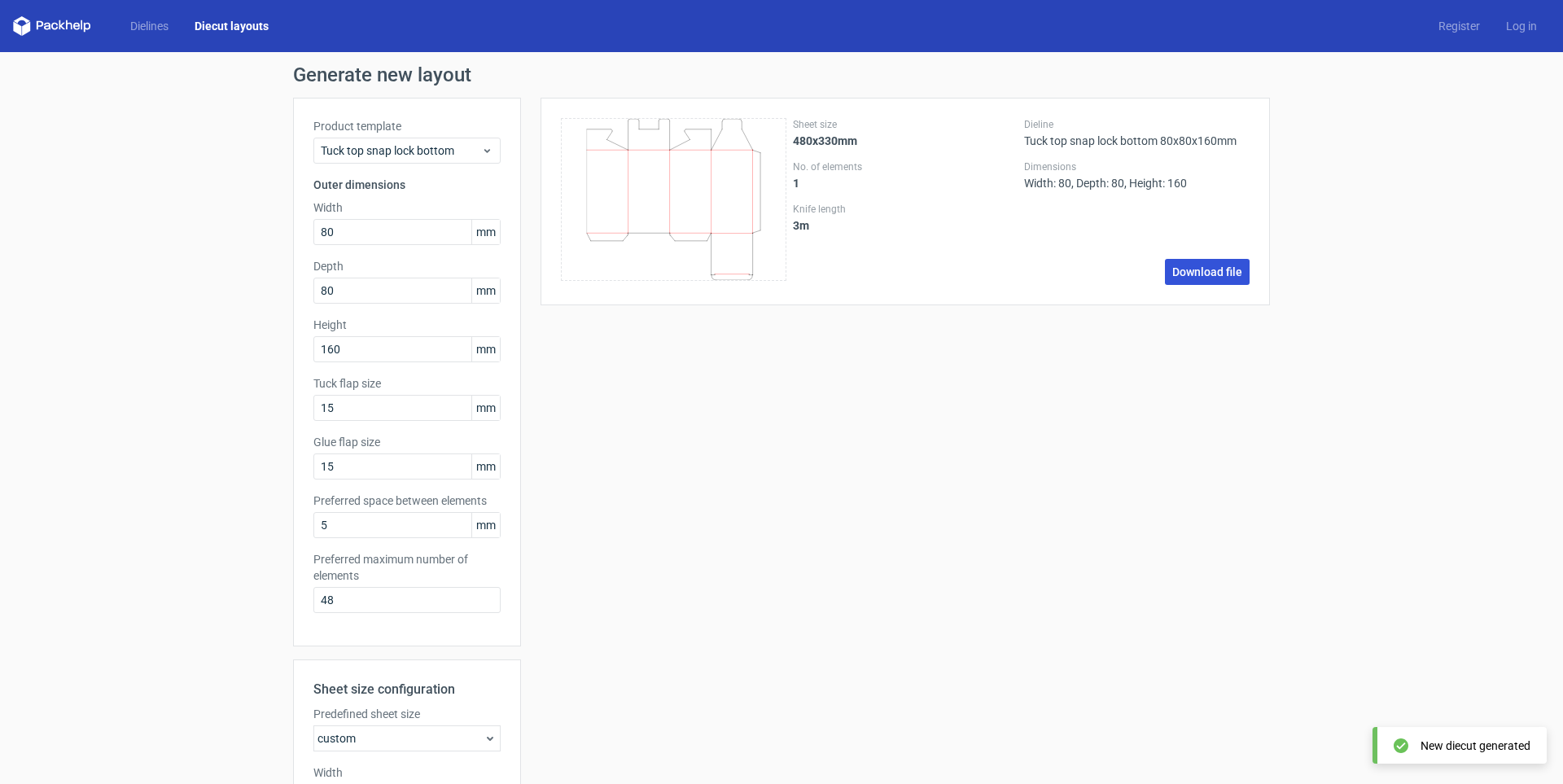
click at [1188, 276] on link "Download file" at bounding box center [1207, 272] width 85 height 26
click at [427, 154] on span "Tuck top snap lock bottom" at bounding box center [401, 150] width 160 height 17
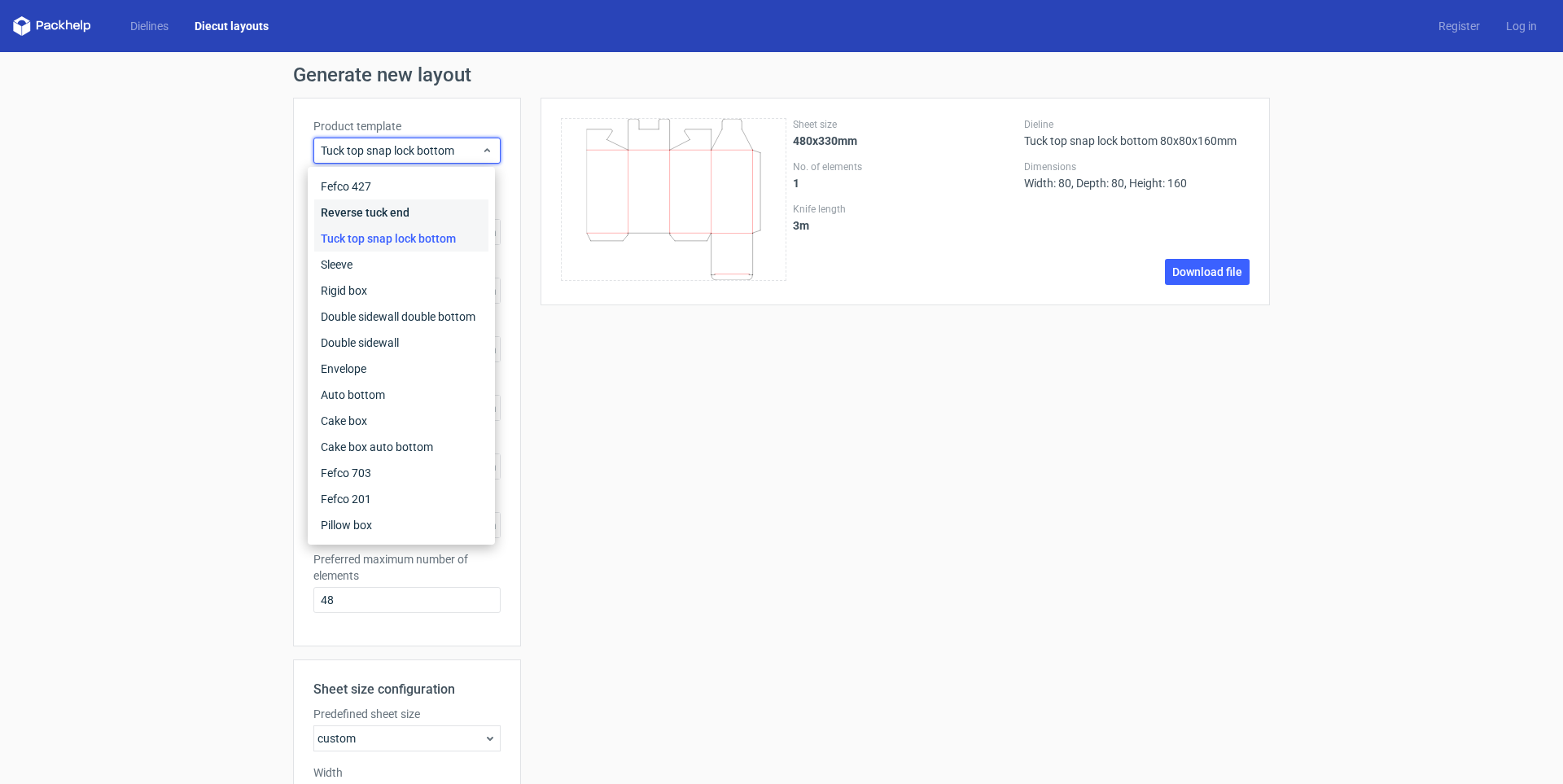
click at [407, 210] on div "Reverse tuck end" at bounding box center [401, 213] width 174 height 26
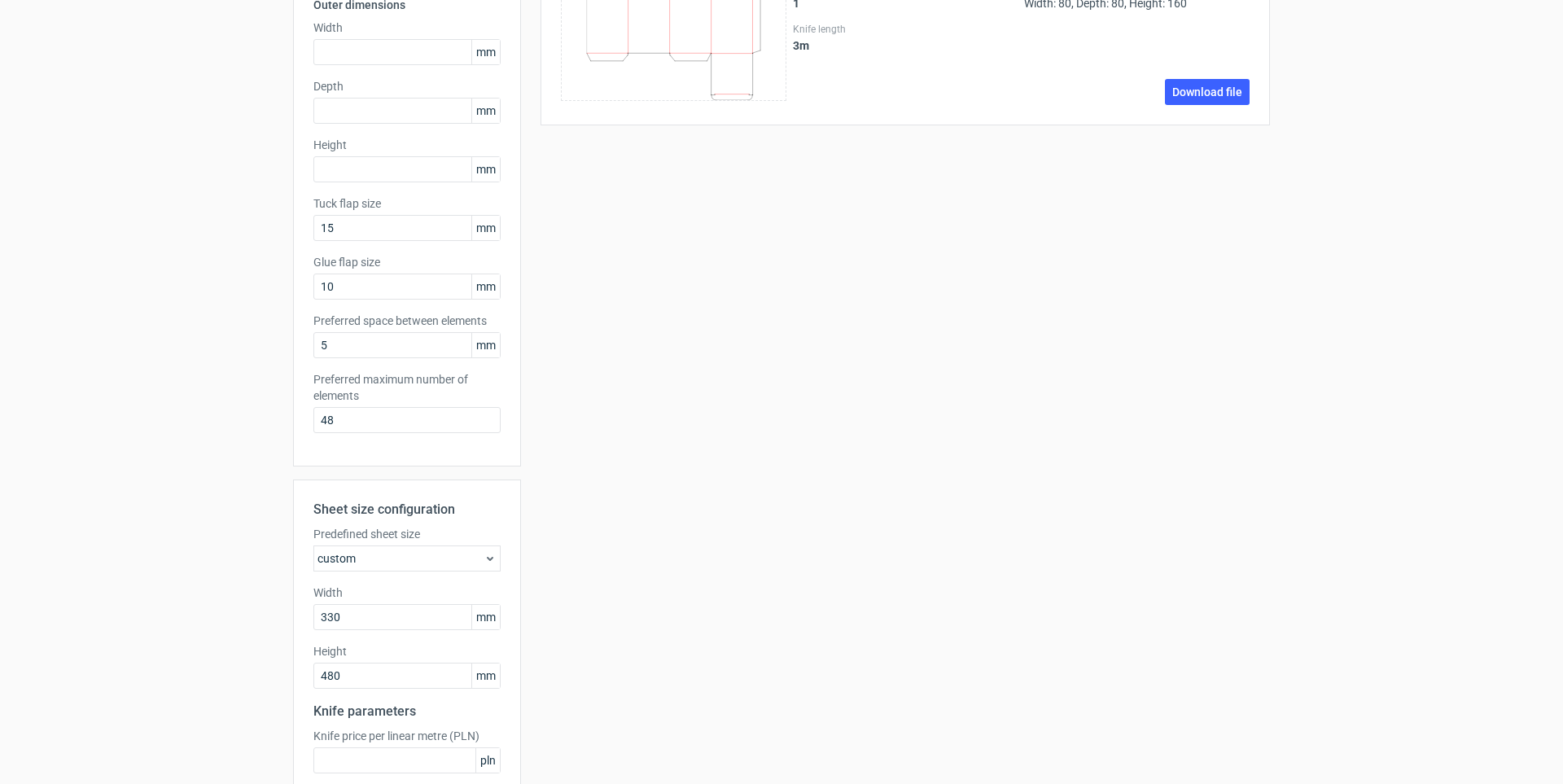
scroll to position [327, 0]
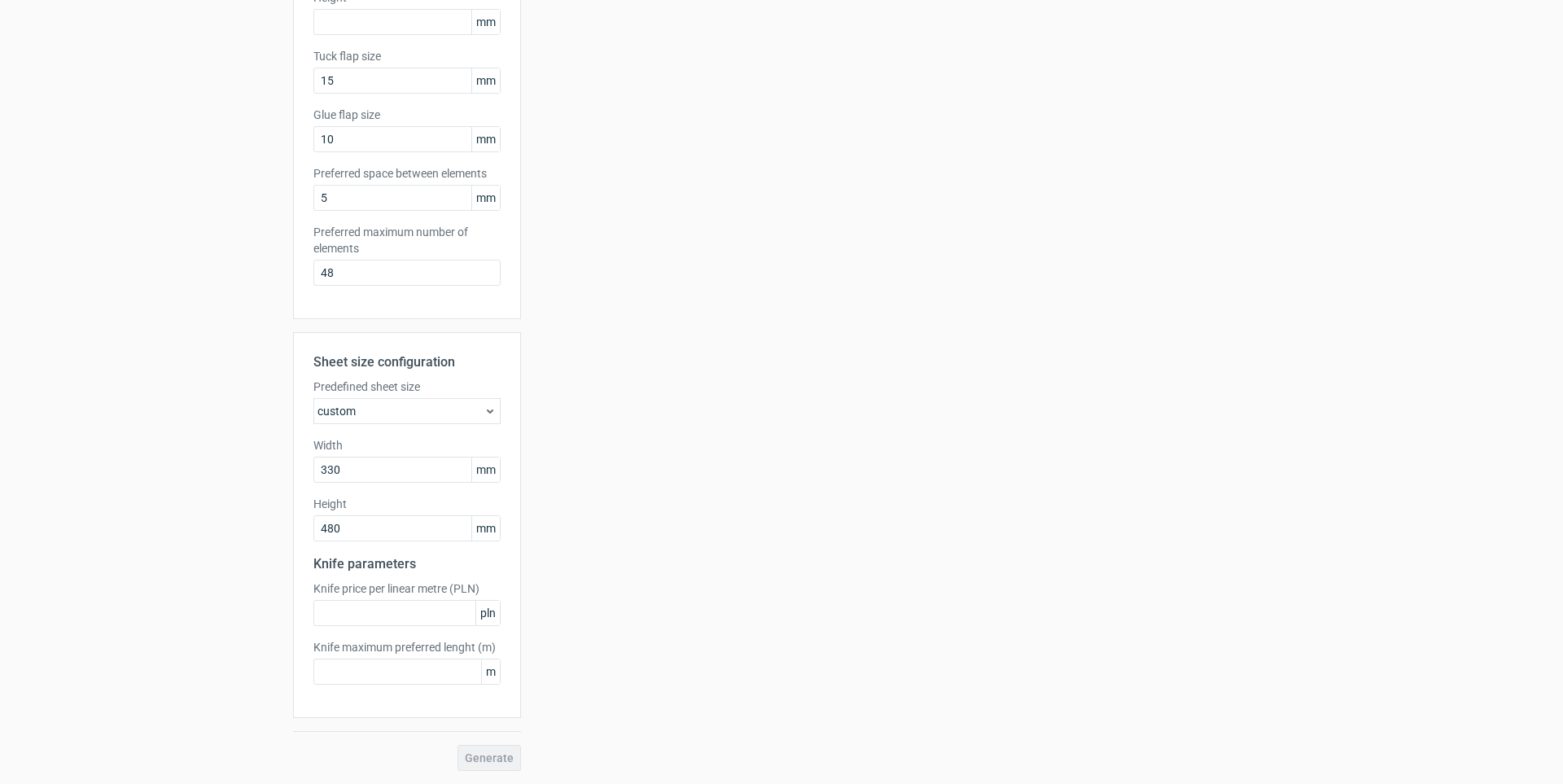
click at [481, 761] on div "Generate" at bounding box center [407, 758] width 228 height 26
click at [403, 532] on input "480" at bounding box center [407, 528] width 187 height 26
click at [394, 614] on input "text" at bounding box center [407, 613] width 187 height 26
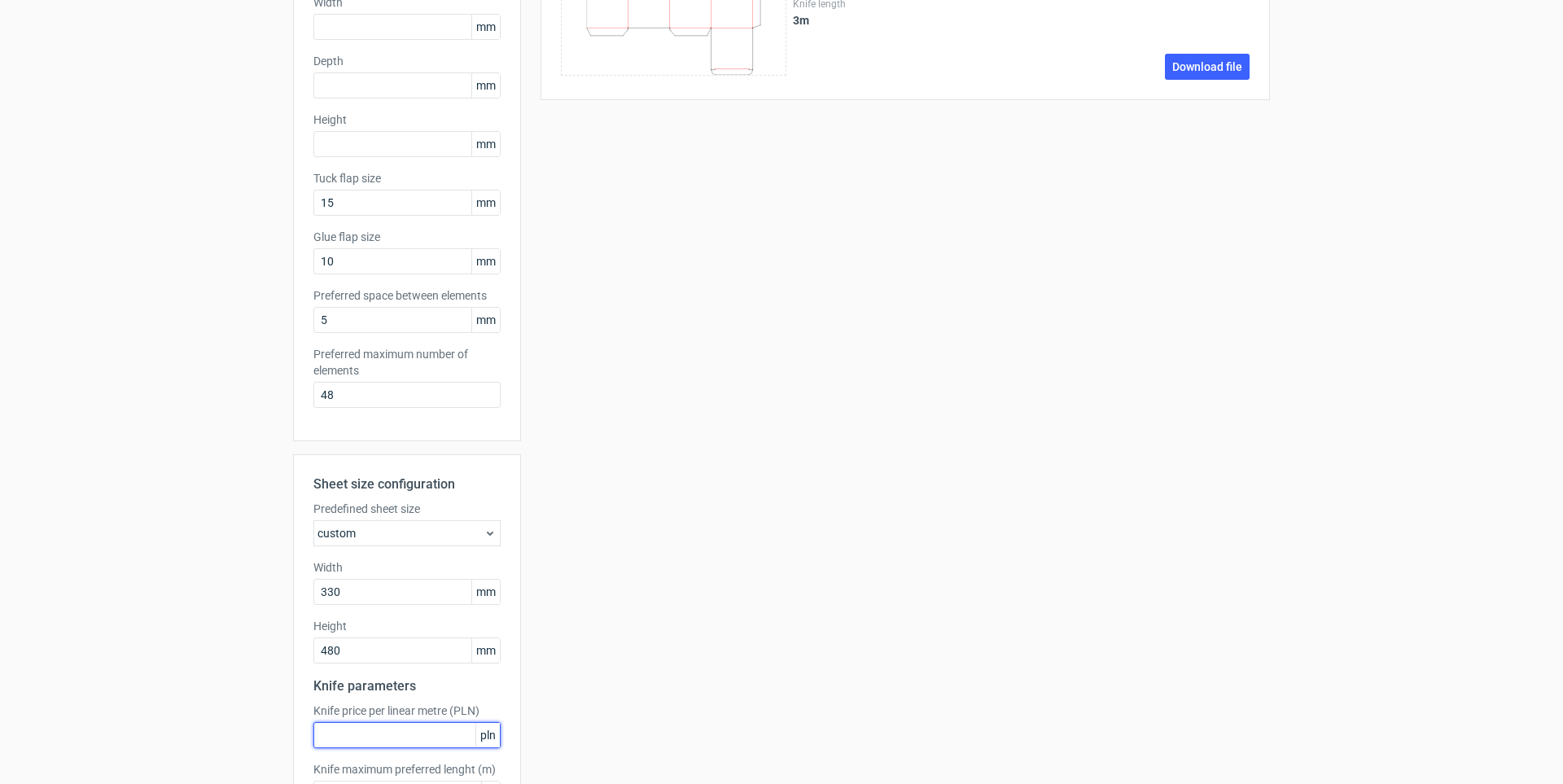
scroll to position [0, 0]
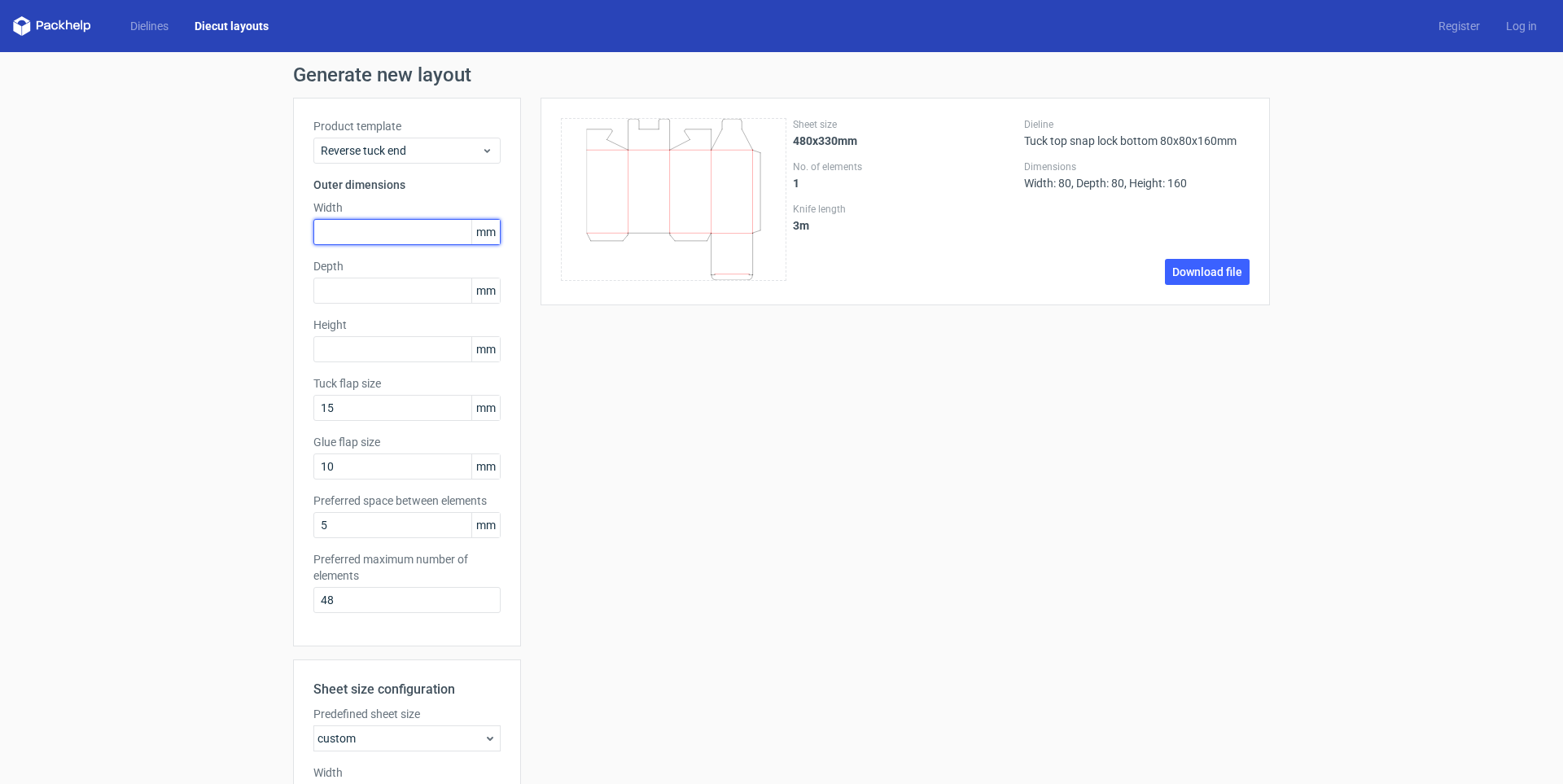
click at [375, 237] on input "text" at bounding box center [407, 232] width 187 height 26
type input "80"
type input "160"
type input "15"
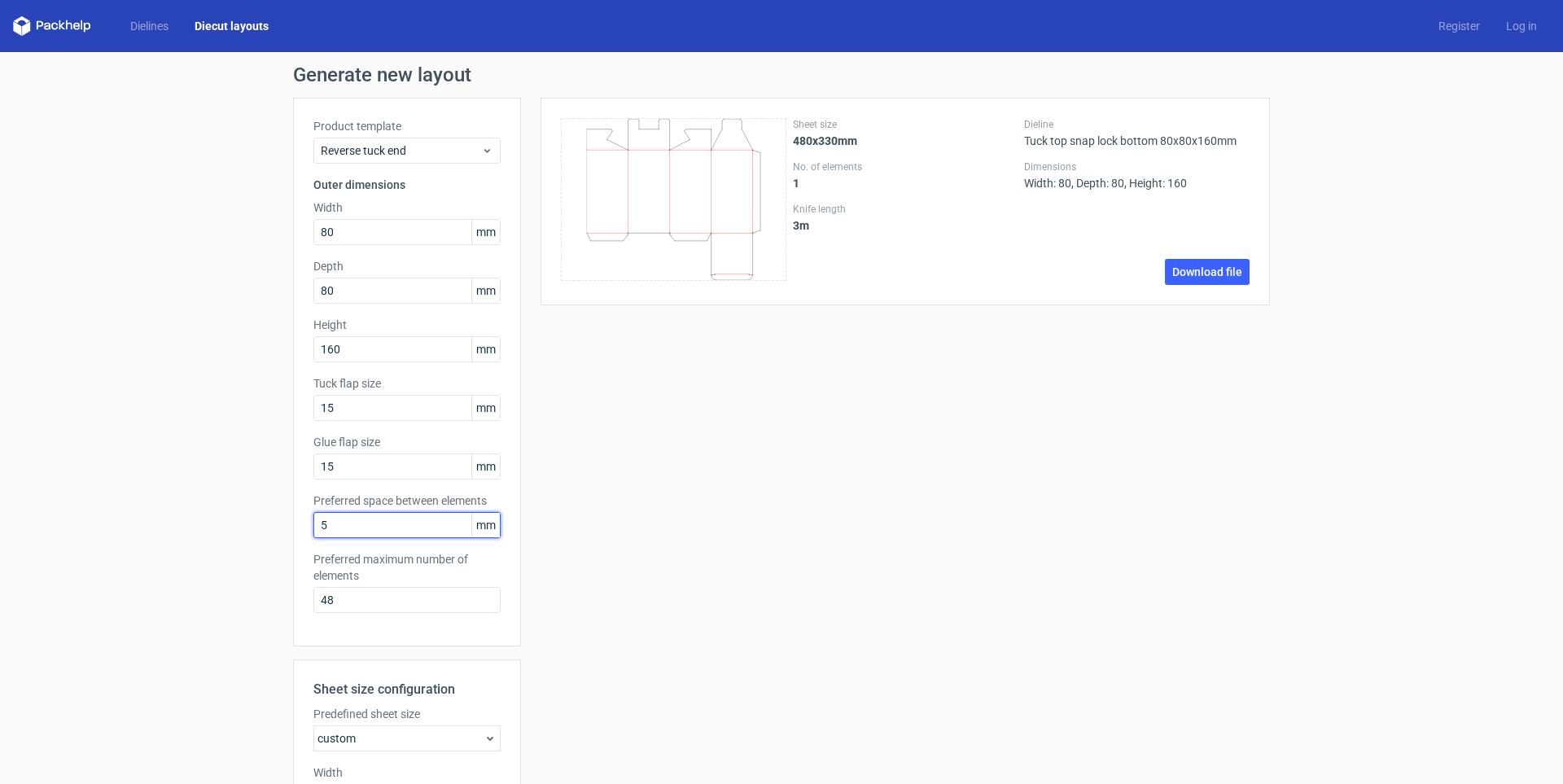
drag, startPoint x: 346, startPoint y: 526, endPoint x: 143, endPoint y: 536, distance: 203.2
click at [209, 528] on div "Generate new layout Product template Reverse tuck end Outer dimensions Width 80…" at bounding box center [782, 582] width 1563 height 1059
type input "1"
type input "10"
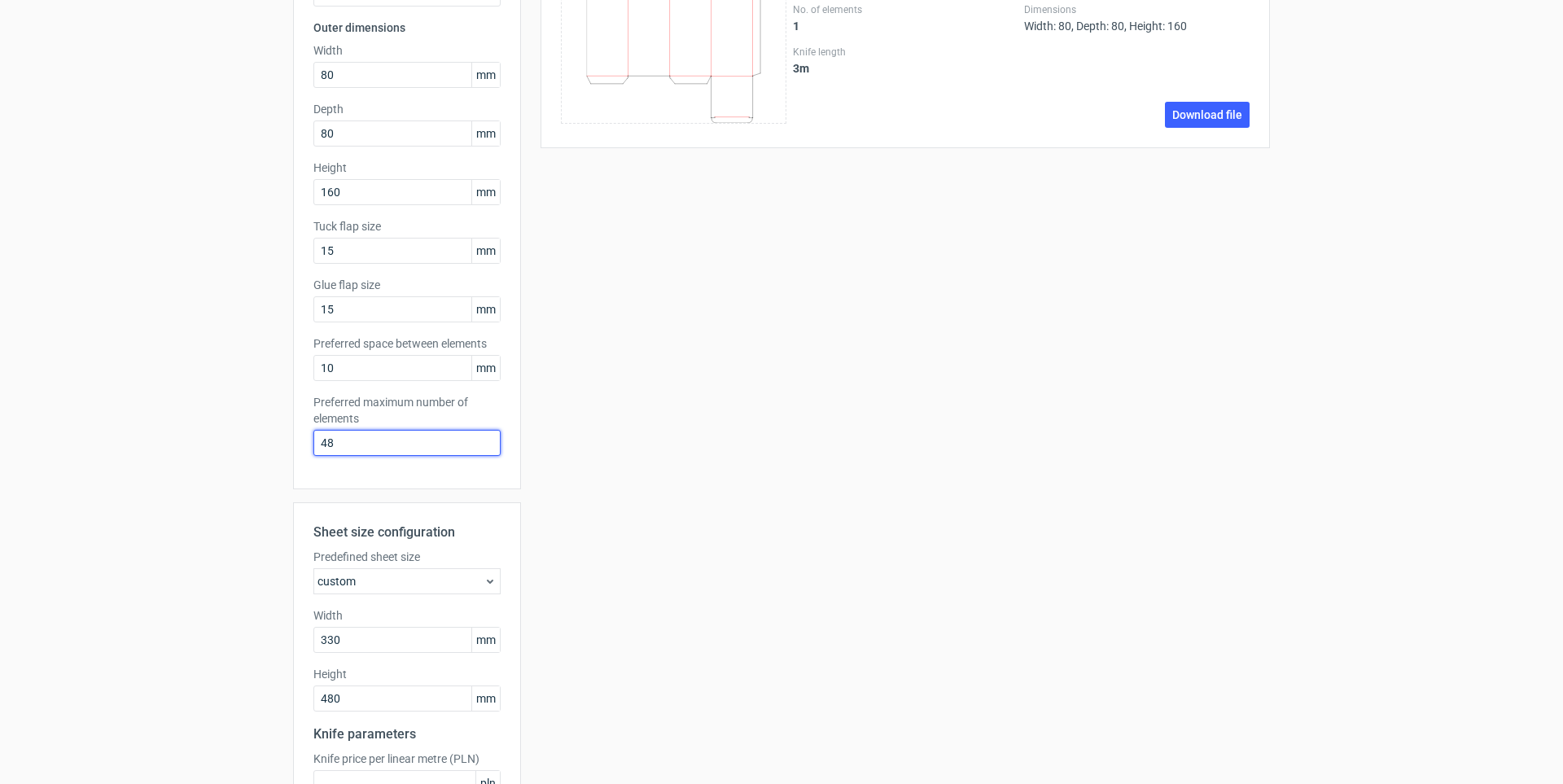
scroll to position [327, 0]
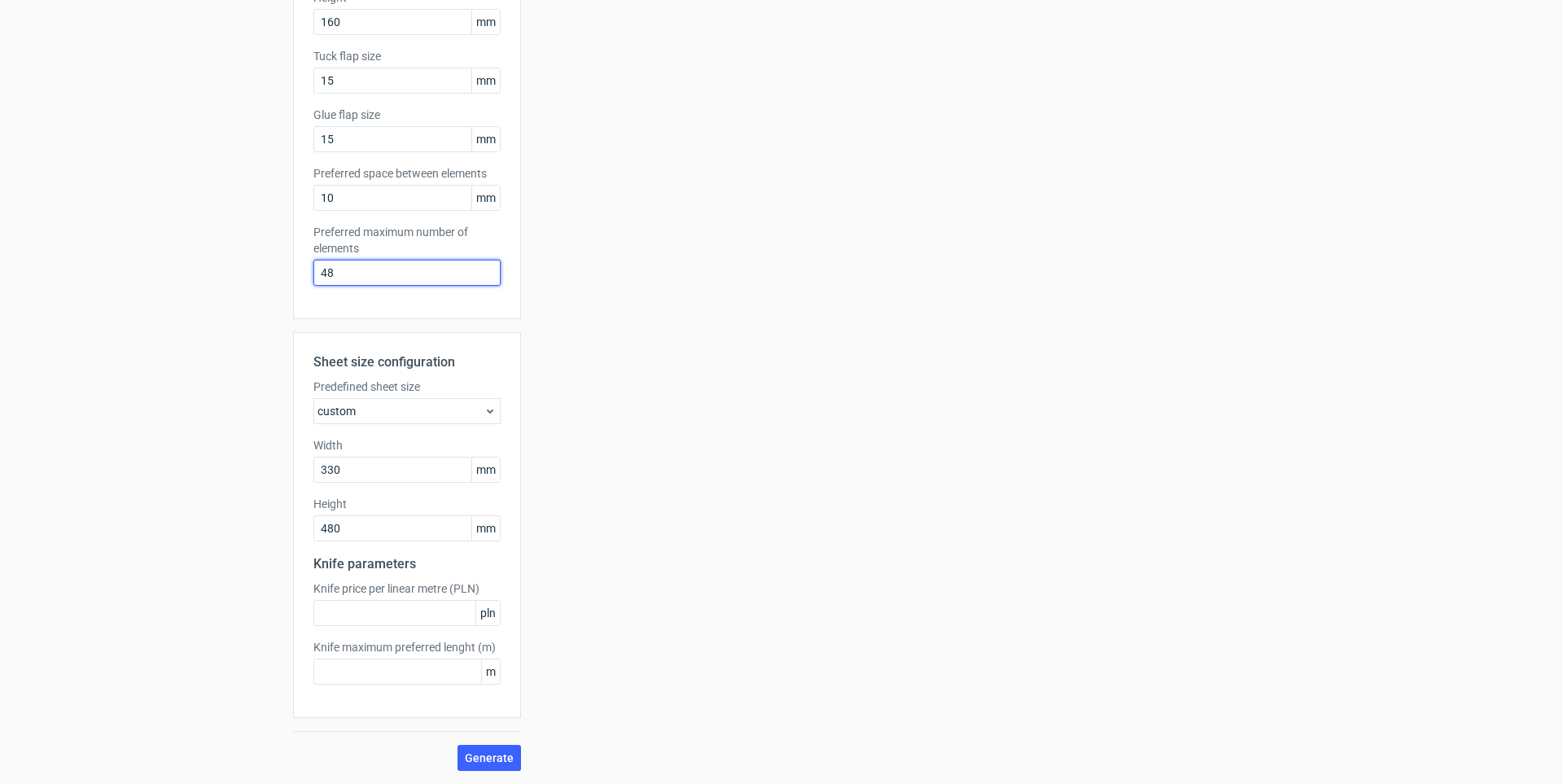
type input "1"
click at [466, 754] on span "Generate" at bounding box center [489, 758] width 49 height 11
click at [473, 764] on span "Generate" at bounding box center [489, 758] width 49 height 11
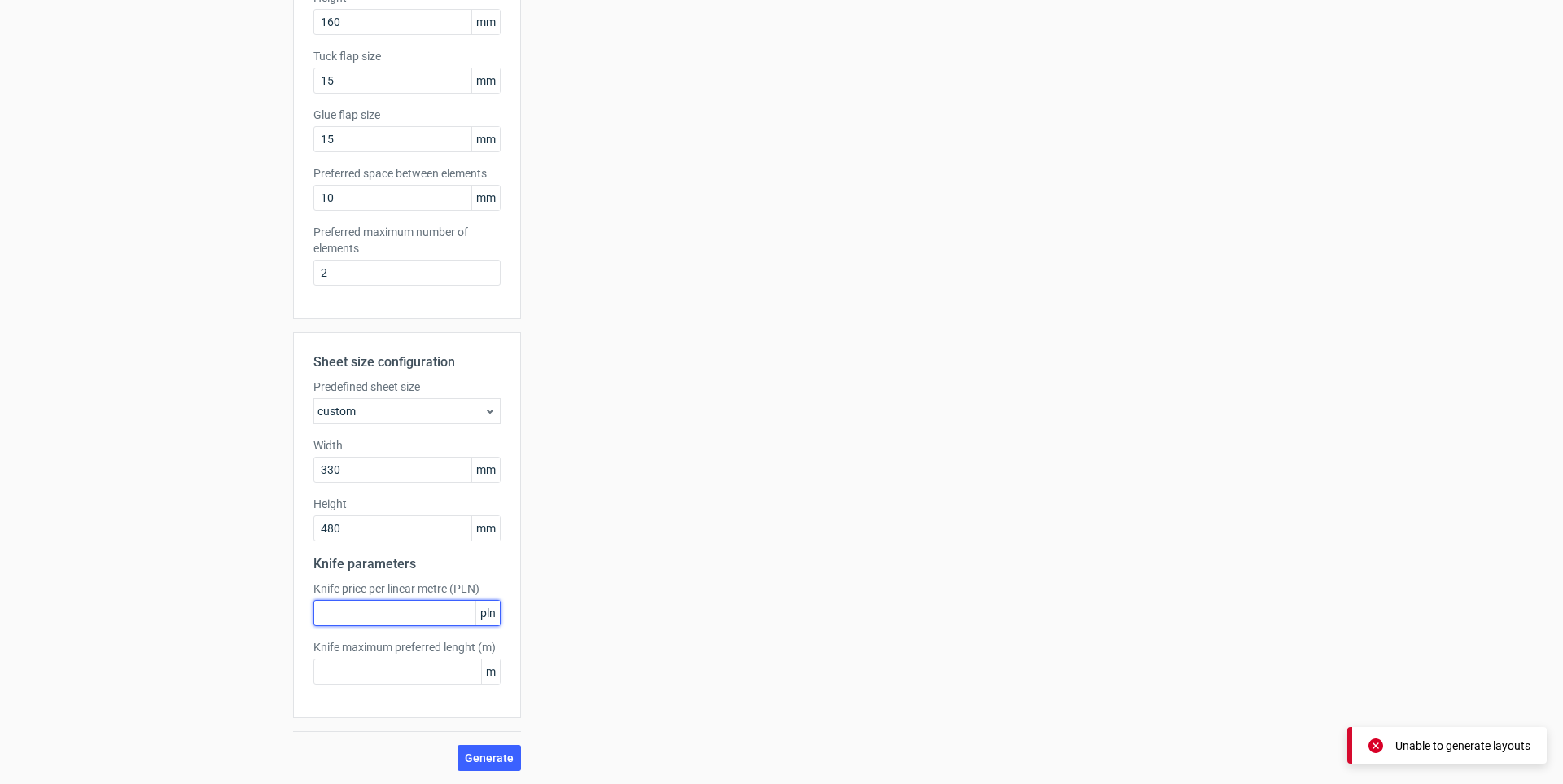
click at [410, 618] on input "text" at bounding box center [407, 613] width 187 height 26
click at [393, 532] on input "480" at bounding box center [407, 528] width 187 height 26
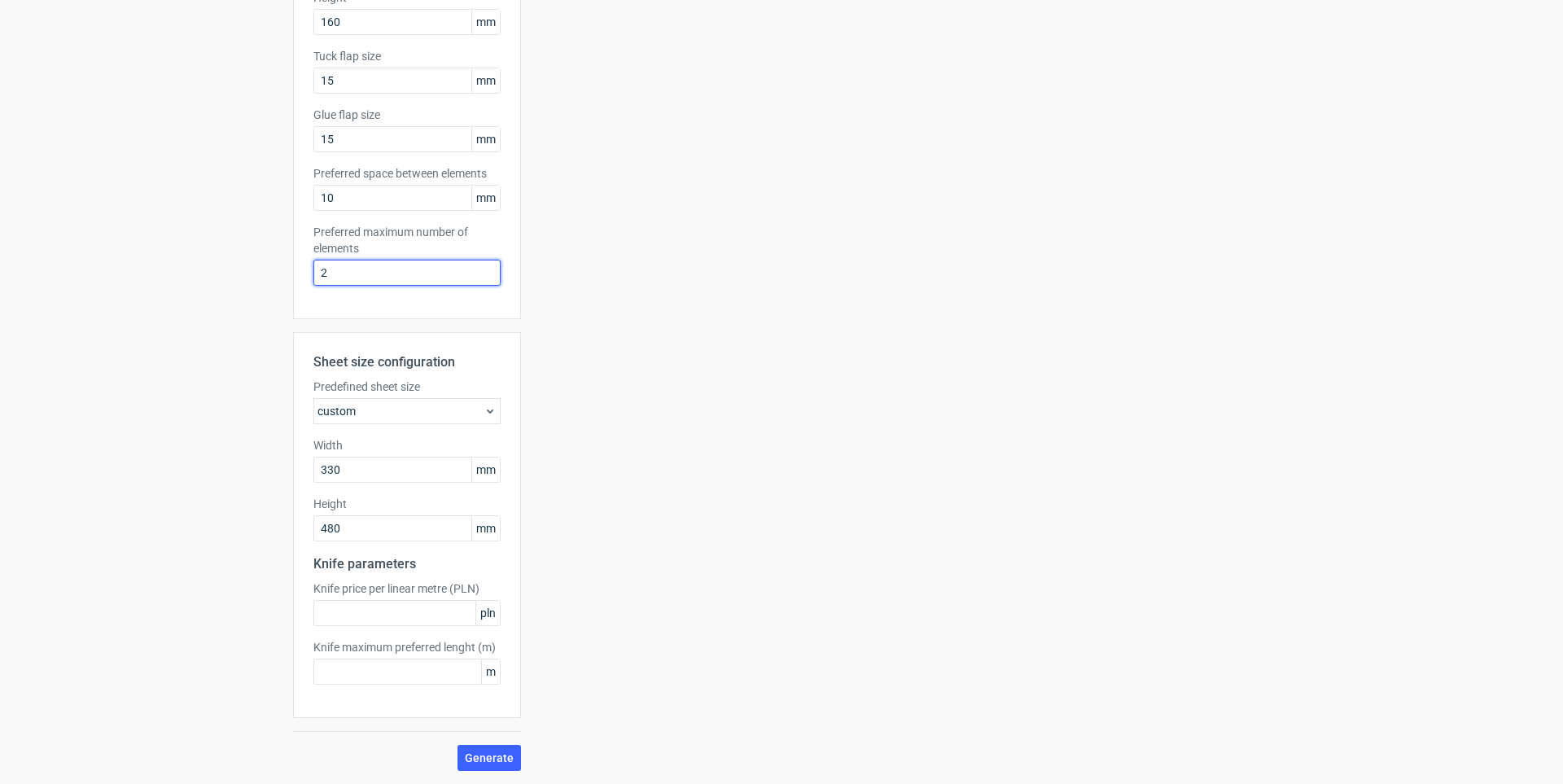
click at [368, 275] on input "2" at bounding box center [407, 273] width 187 height 26
drag, startPoint x: 398, startPoint y: 267, endPoint x: 193, endPoint y: 273, distance: 205.1
click at [193, 273] on div "Generate new layout Product template Reverse tuck end Outer dimensions Width 80…" at bounding box center [782, 255] width 1563 height 1059
drag, startPoint x: 339, startPoint y: 274, endPoint x: 239, endPoint y: 259, distance: 101.1
click at [239, 259] on div "Generate new layout Product template Reverse tuck end Outer dimensions Width 80…" at bounding box center [782, 255] width 1563 height 1059
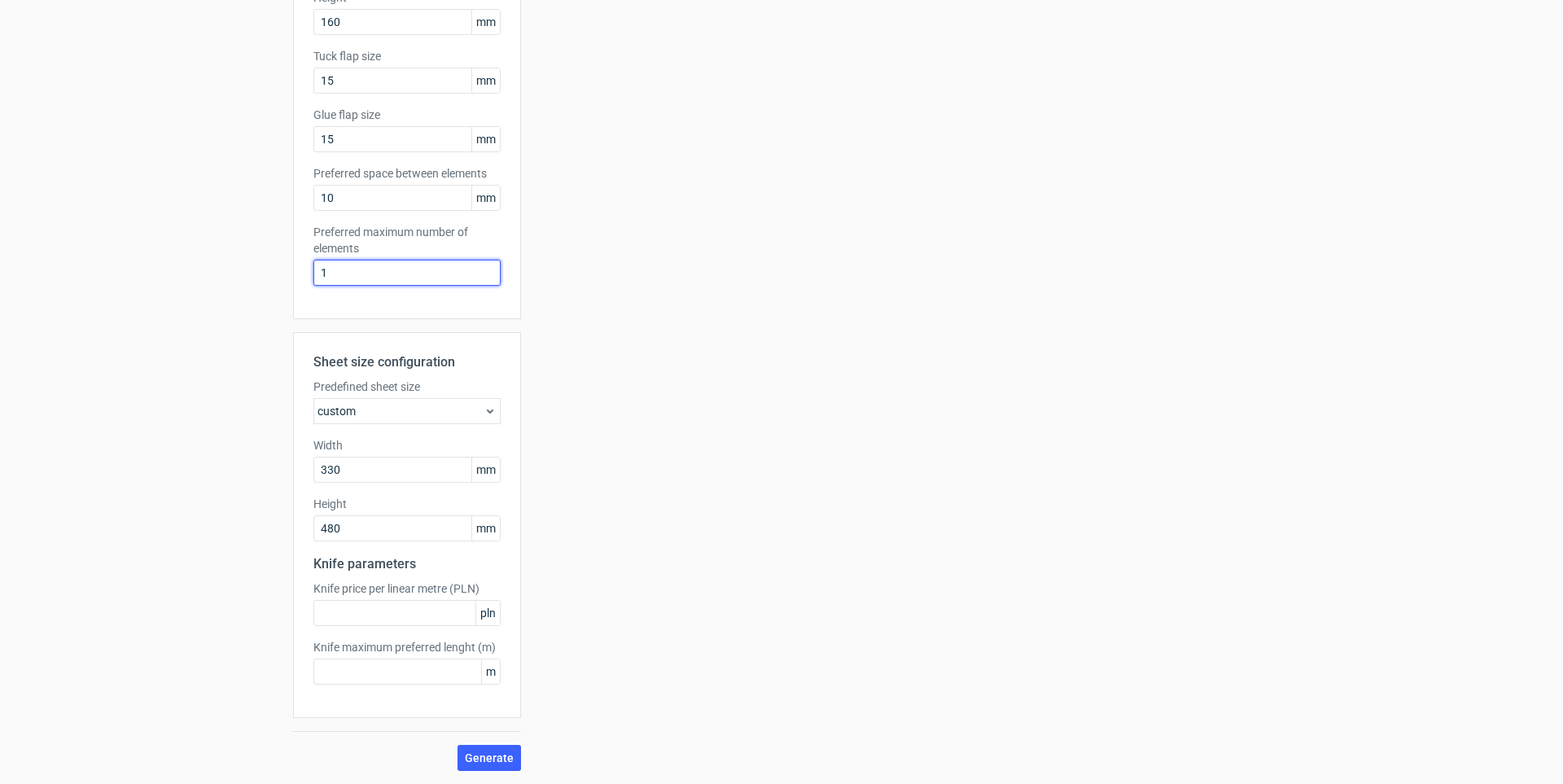
type input "1"
click at [458, 745] on button "Generate" at bounding box center [489, 758] width 64 height 26
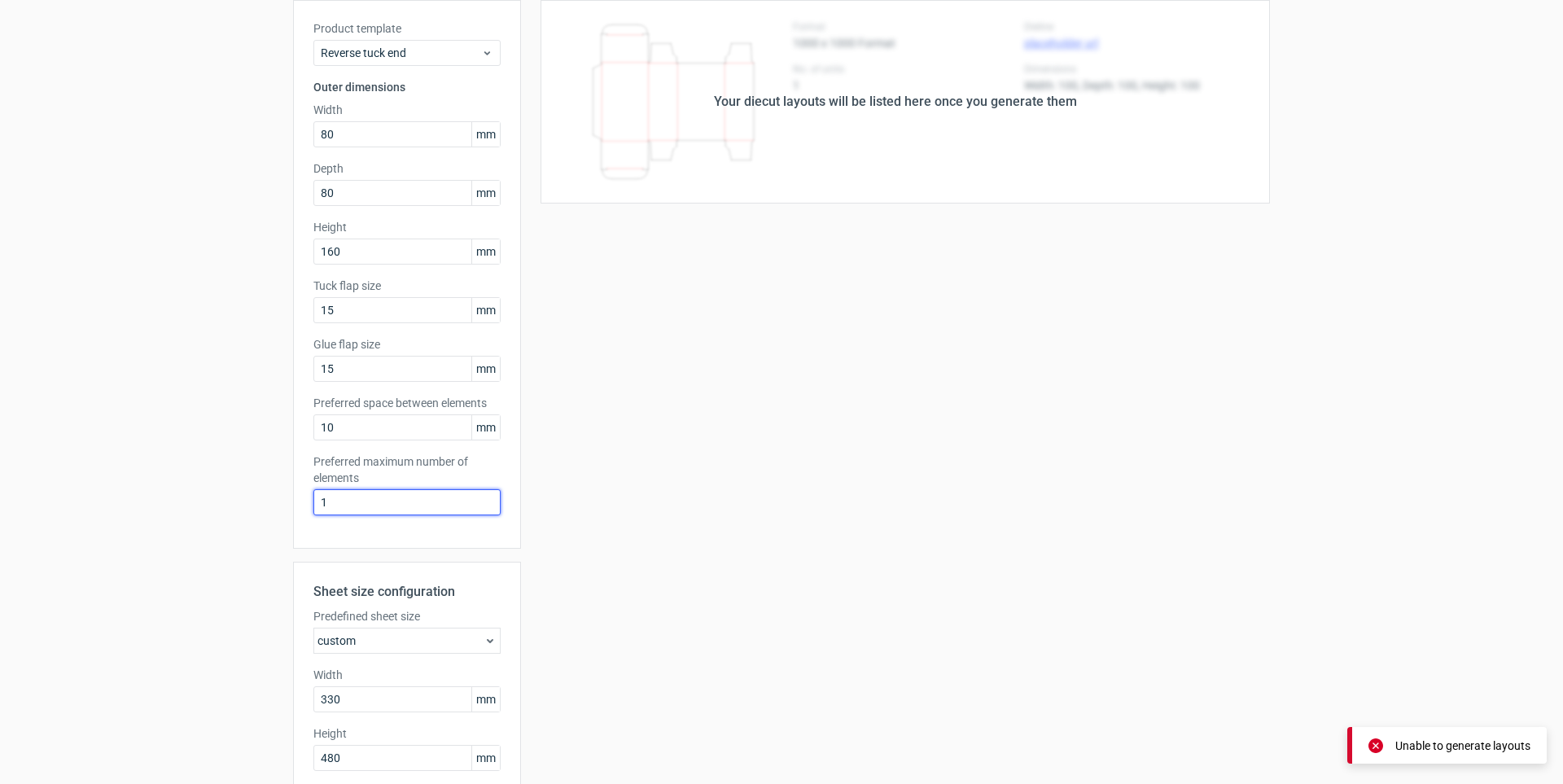
scroll to position [2, 0]
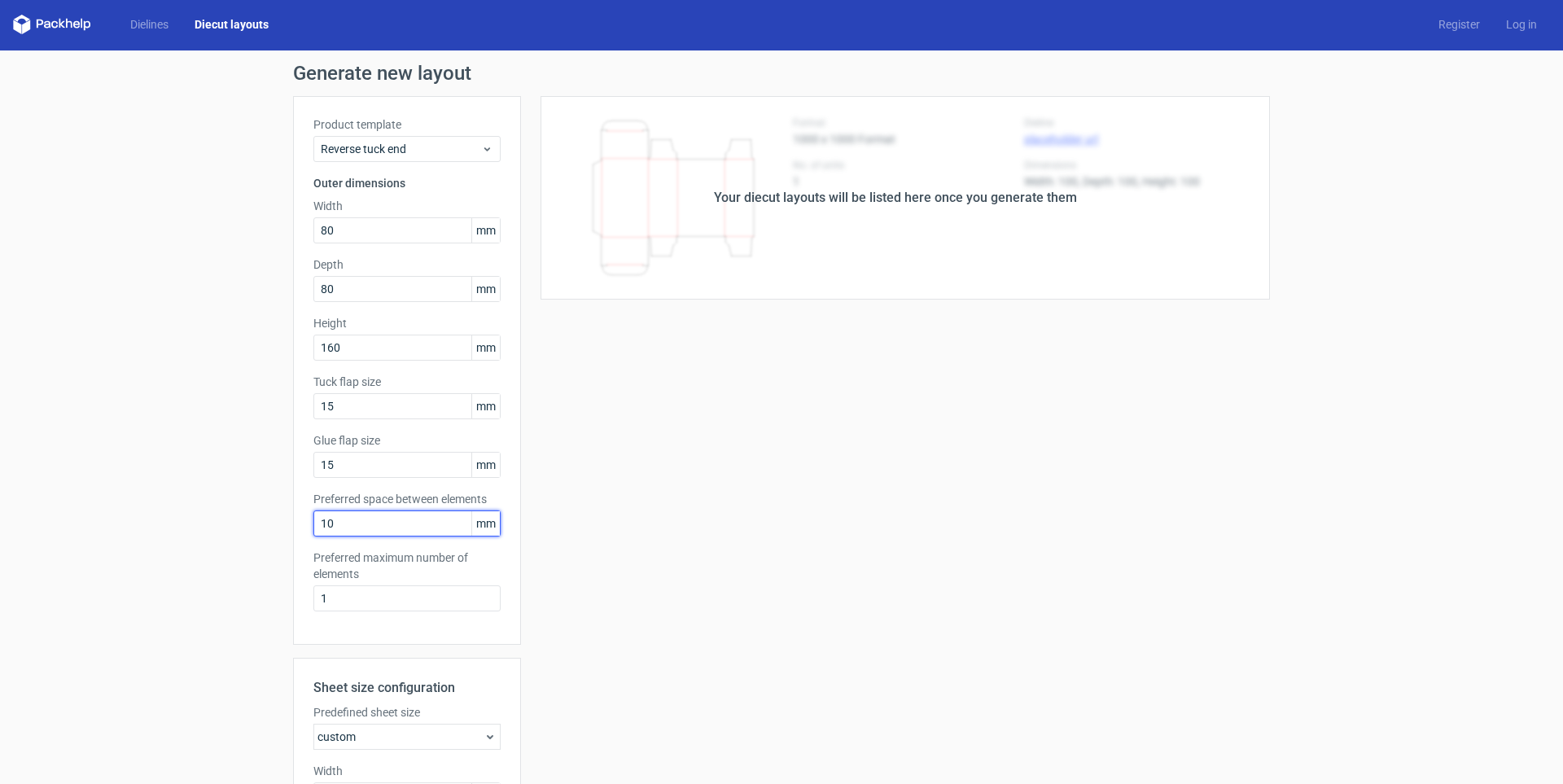
drag, startPoint x: 359, startPoint y: 527, endPoint x: 298, endPoint y: 525, distance: 61.0
click at [298, 525] on div "Product template Reverse tuck end Outer dimensions Width 80 mm Depth 80 mm Heig…" at bounding box center [407, 370] width 228 height 549
type input "5"
click at [422, 608] on input "1" at bounding box center [407, 598] width 187 height 26
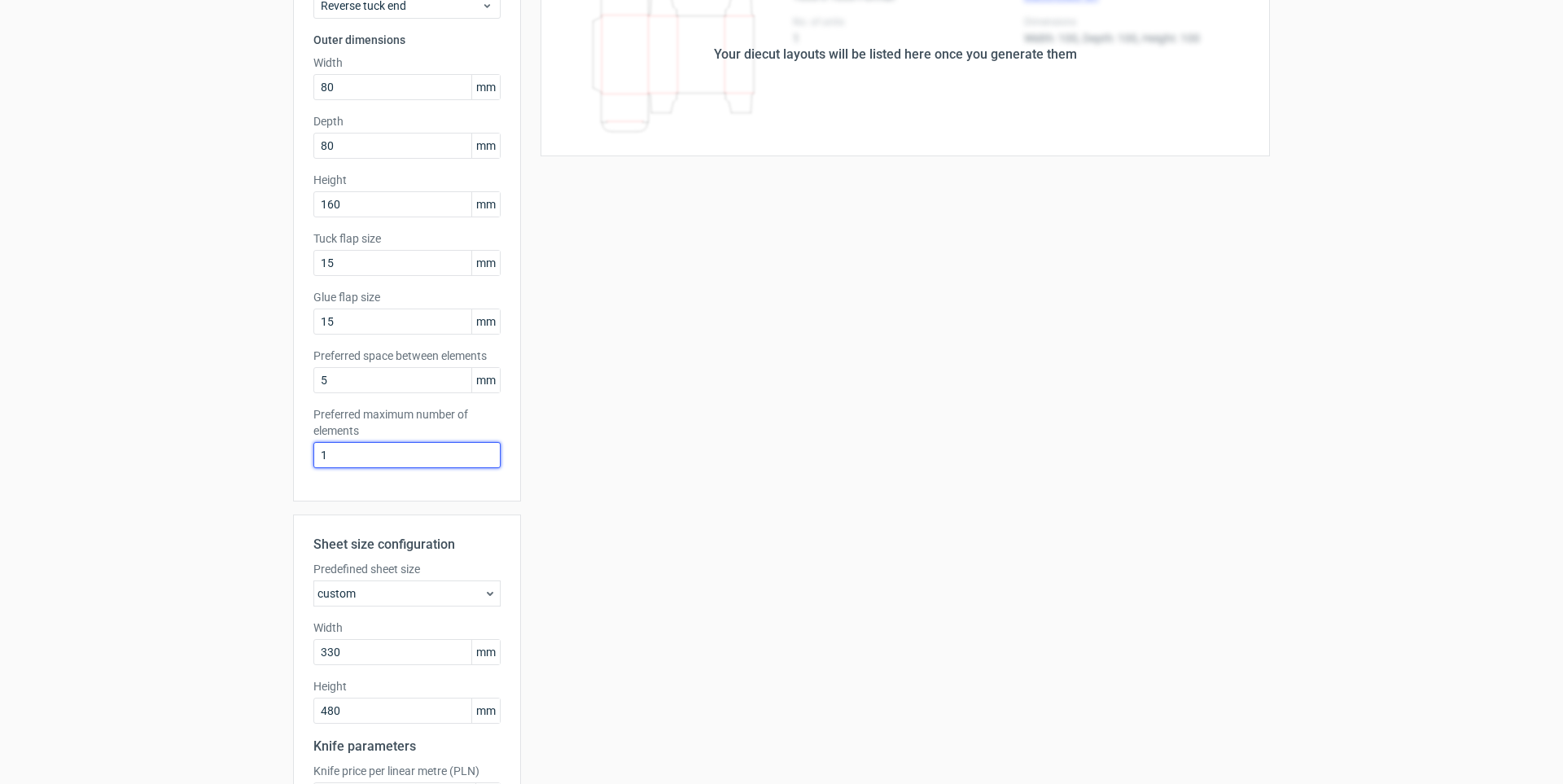
scroll to position [327, 0]
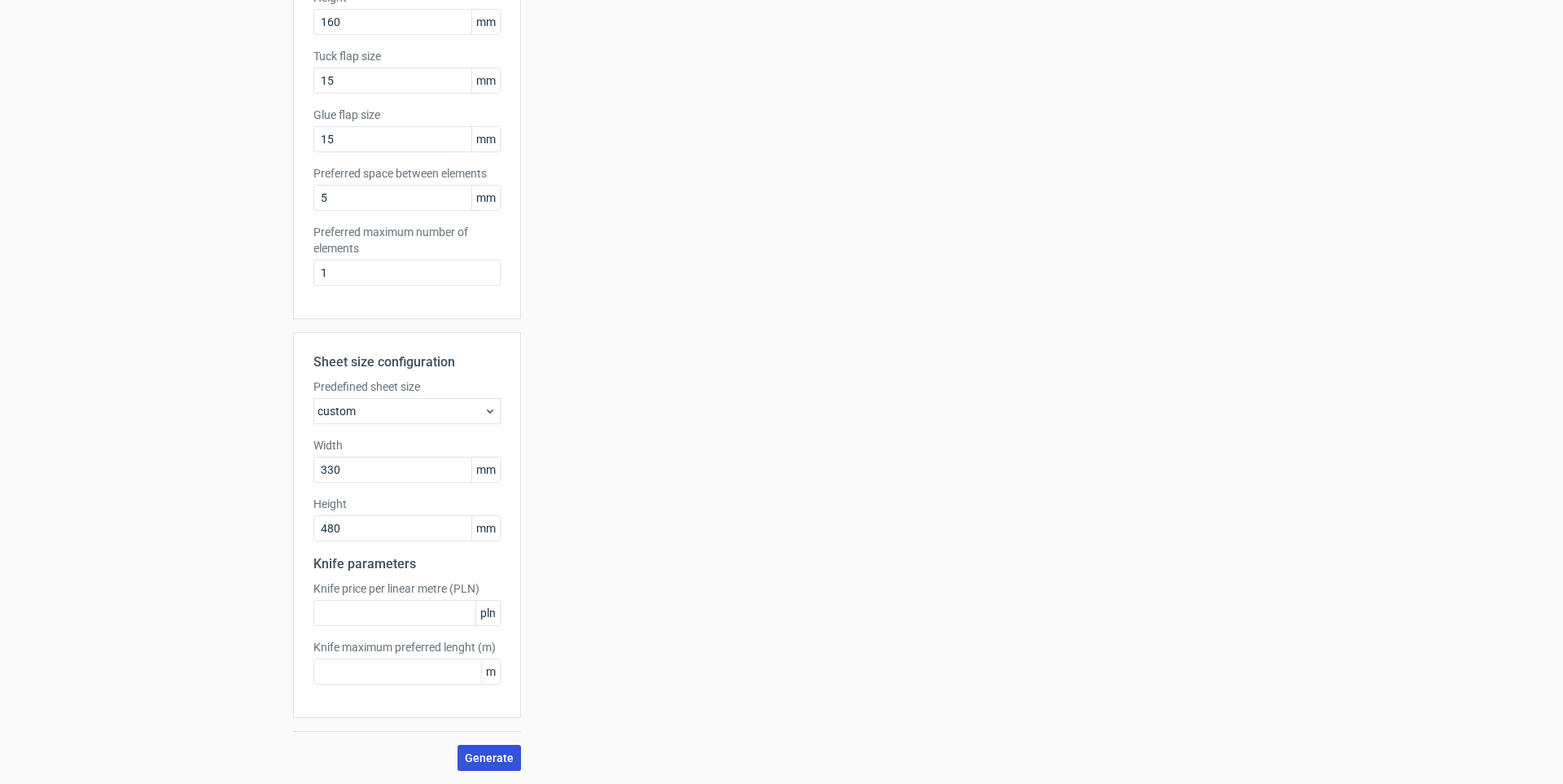
click at [479, 748] on button "Generate" at bounding box center [489, 758] width 64 height 26
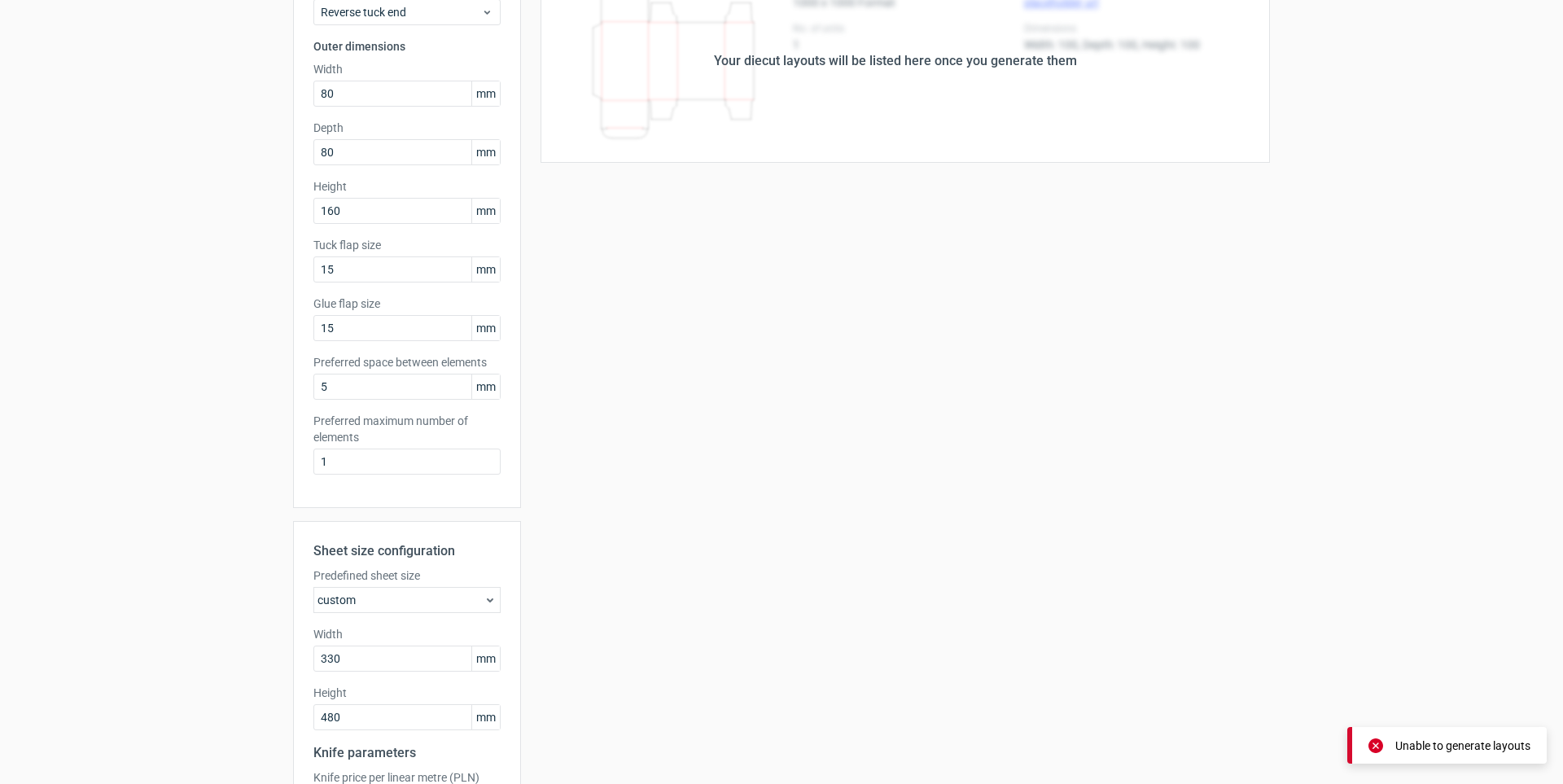
scroll to position [0, 0]
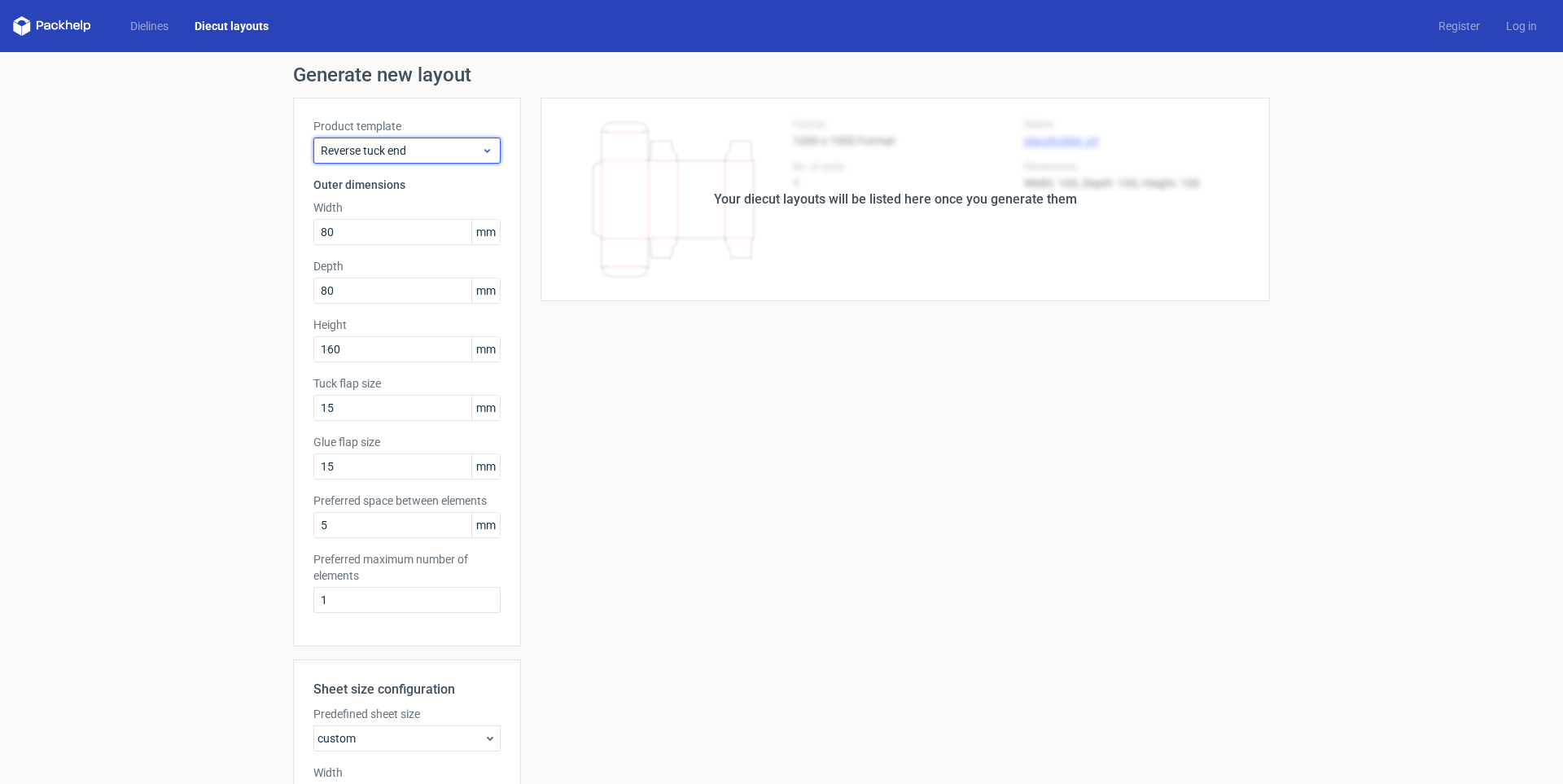
click at [346, 155] on span "Reverse tuck end" at bounding box center [401, 150] width 160 height 17
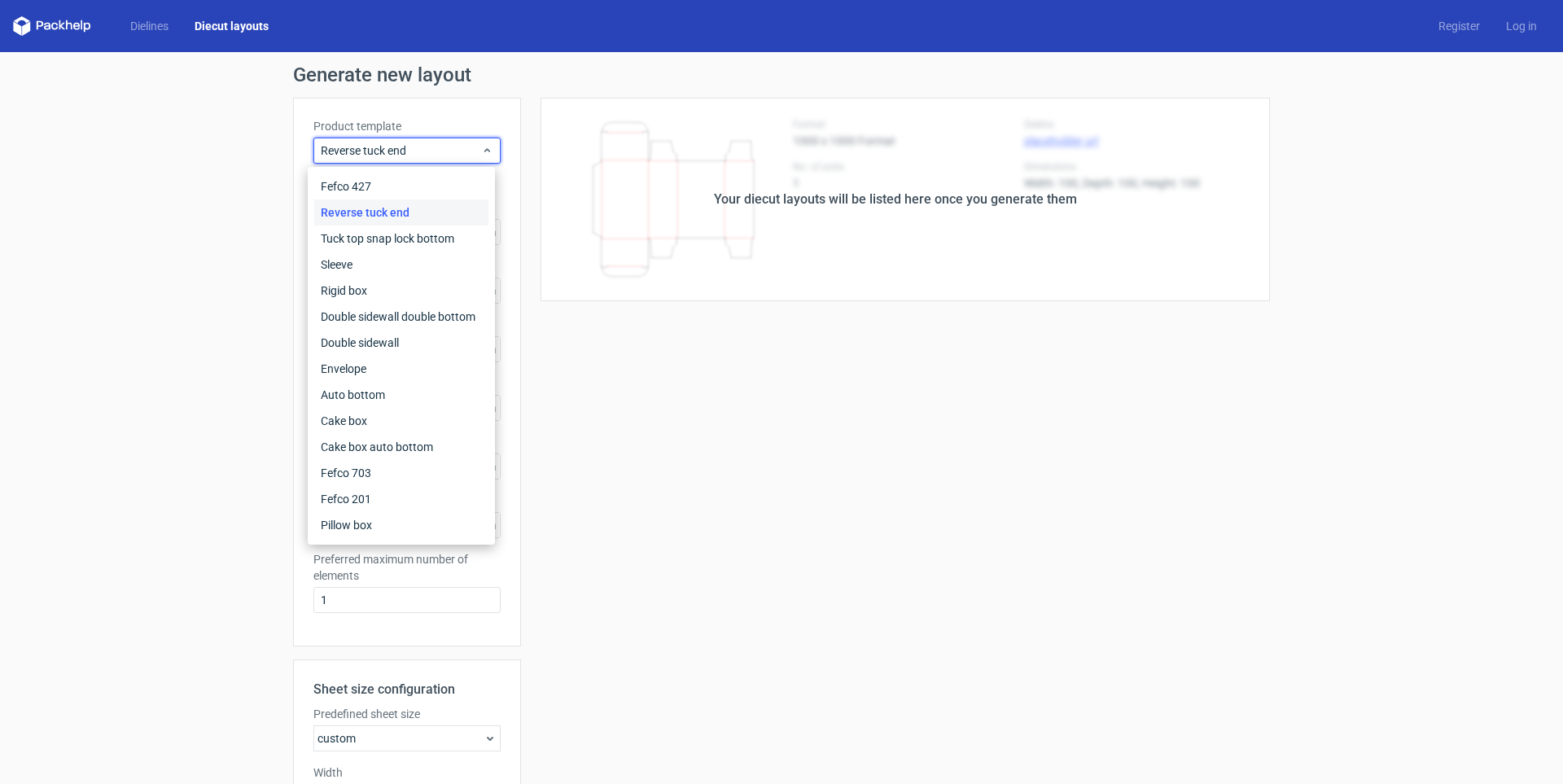
drag, startPoint x: 626, startPoint y: 400, endPoint x: 610, endPoint y: 406, distance: 17.1
click at [626, 401] on div "Your diecut layouts will be listed here once you generate them Height Depth Wid…" at bounding box center [895, 598] width 749 height 1000
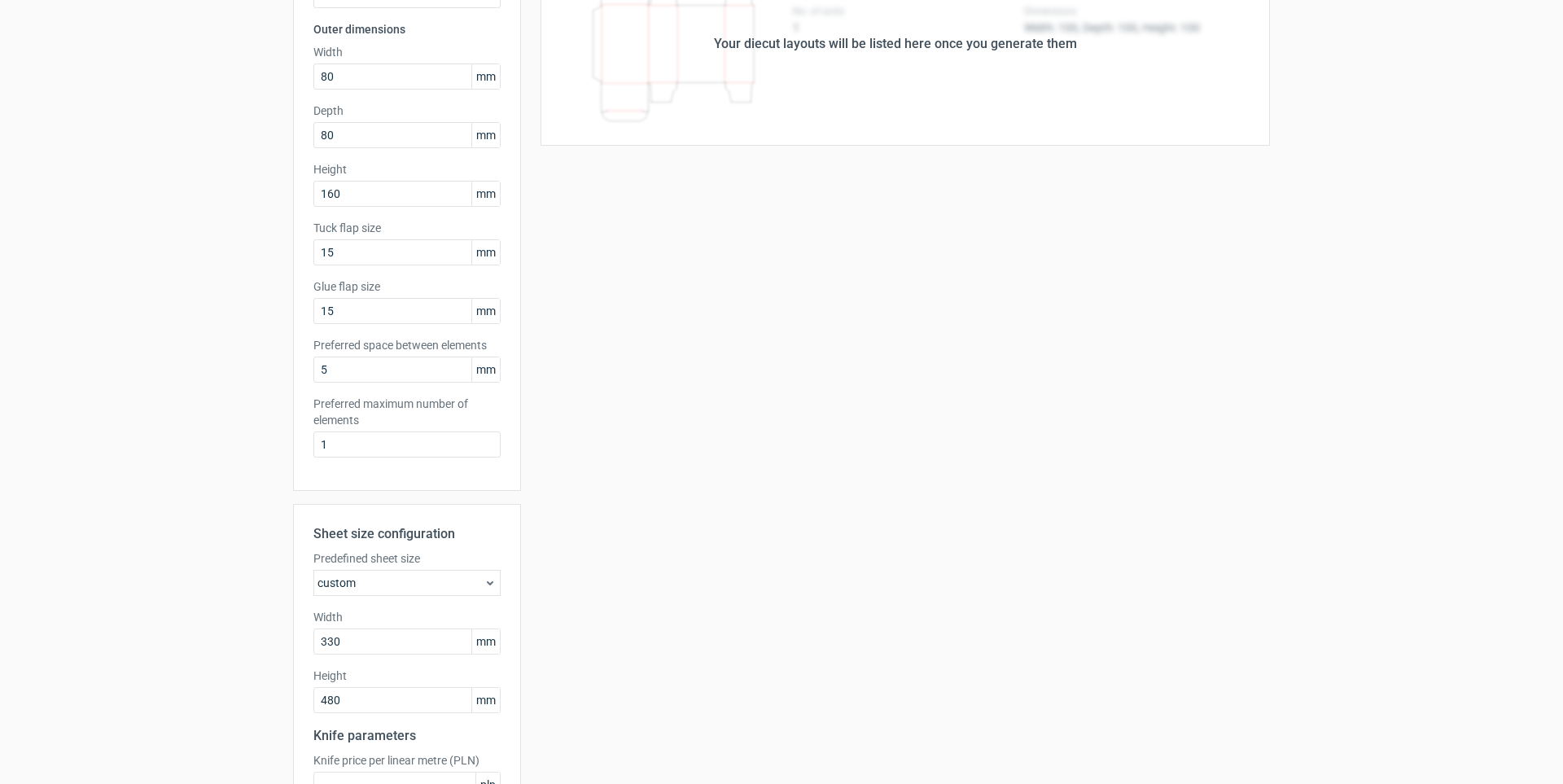
scroll to position [163, 0]
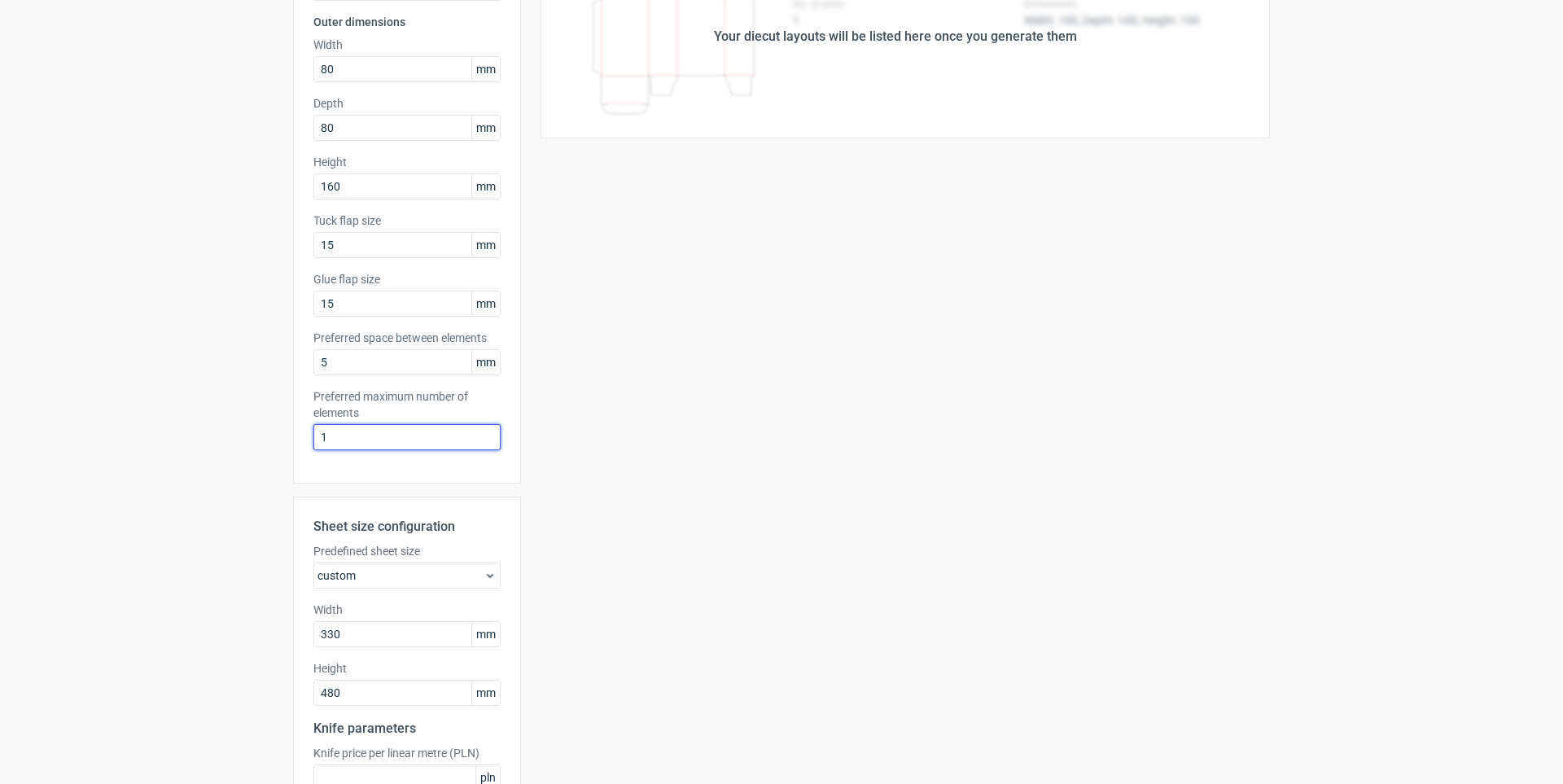
drag, startPoint x: 348, startPoint y: 438, endPoint x: 294, endPoint y: 455, distance: 56.6
click at [278, 442] on div "Generate new layout Product template Reverse tuck end Outer dimensions Width 80…" at bounding box center [782, 418] width 1563 height 1059
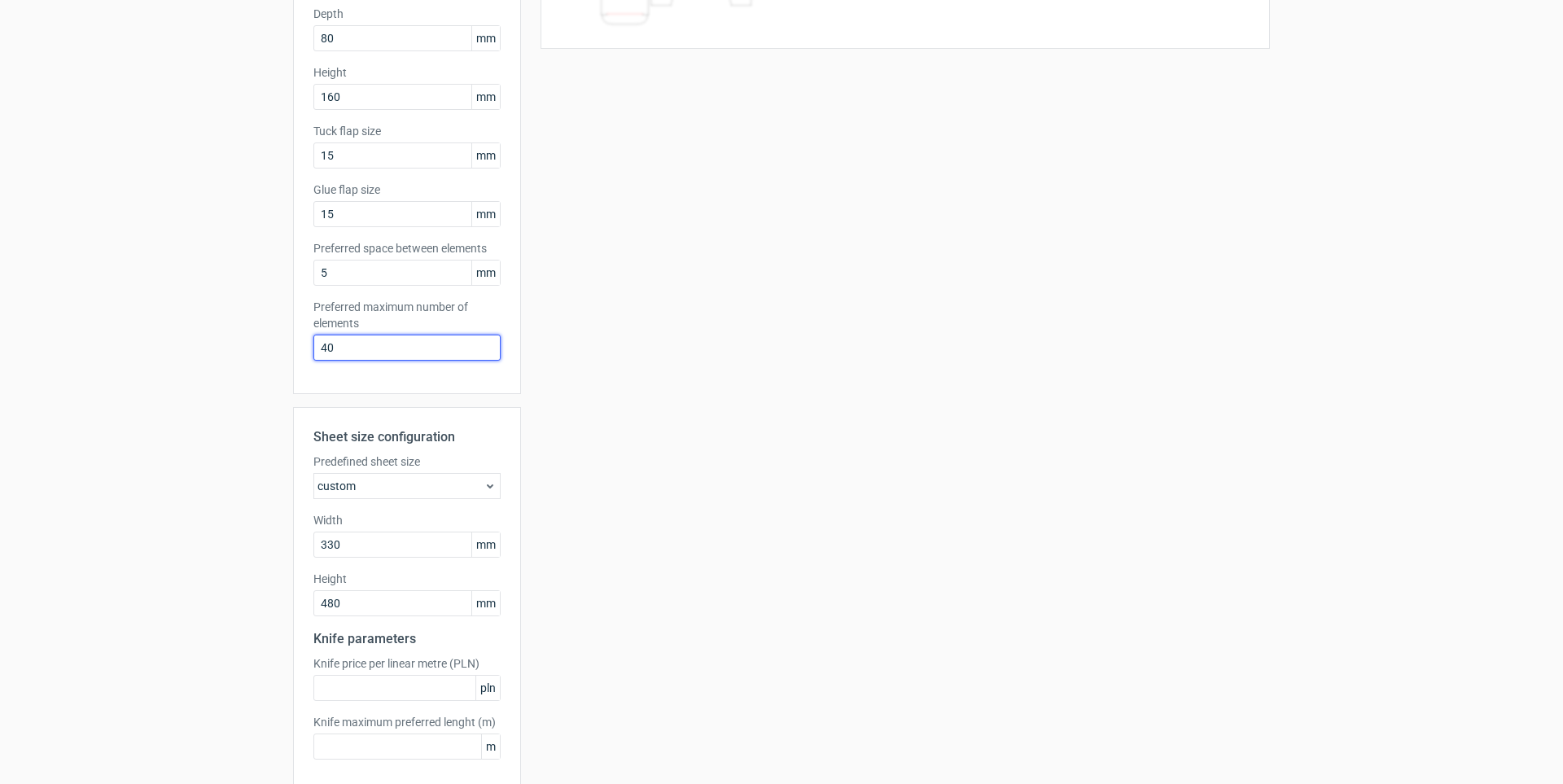
scroll to position [327, 0]
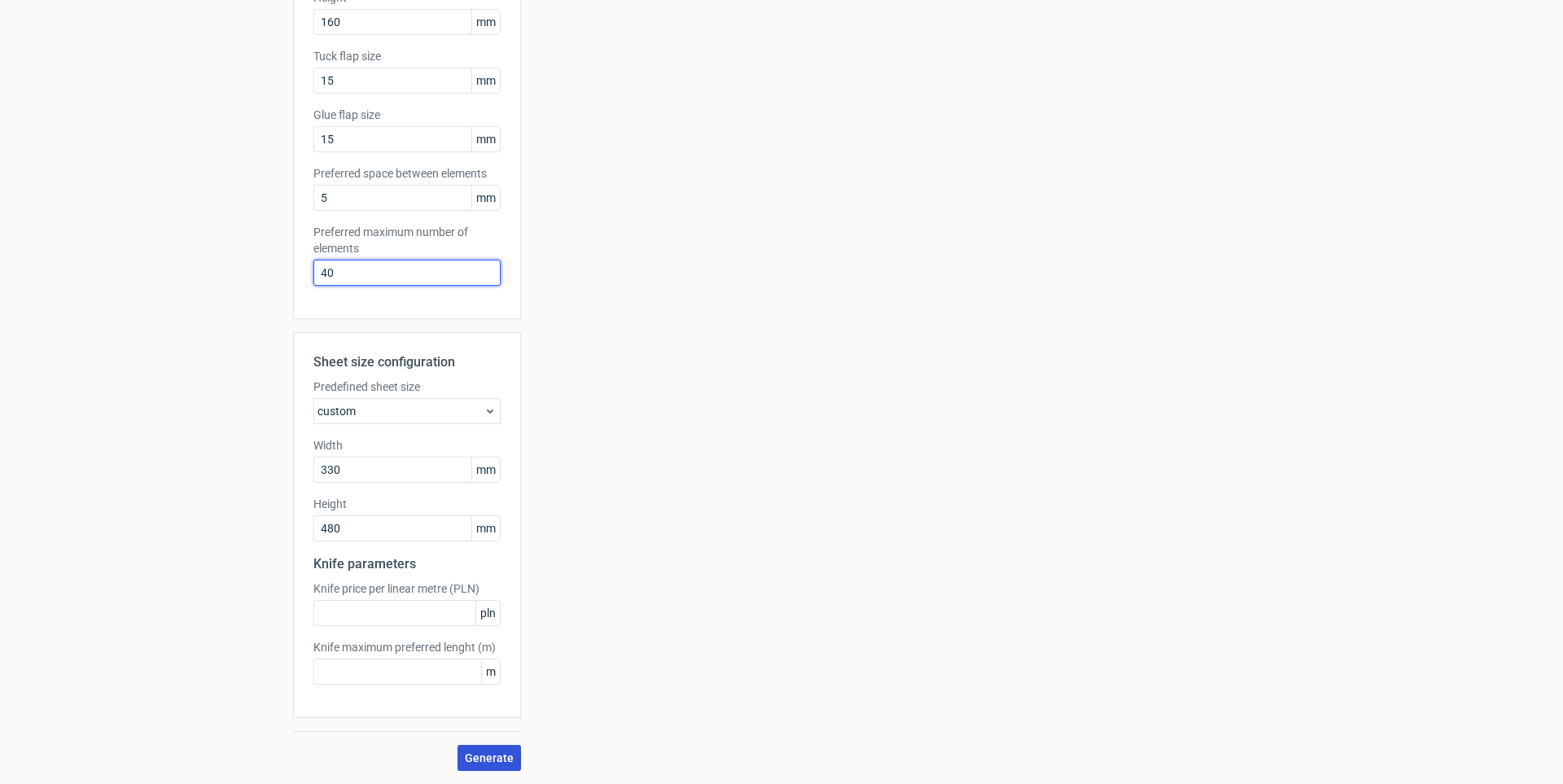
type input "40"
click at [472, 762] on span "Generate" at bounding box center [489, 758] width 49 height 11
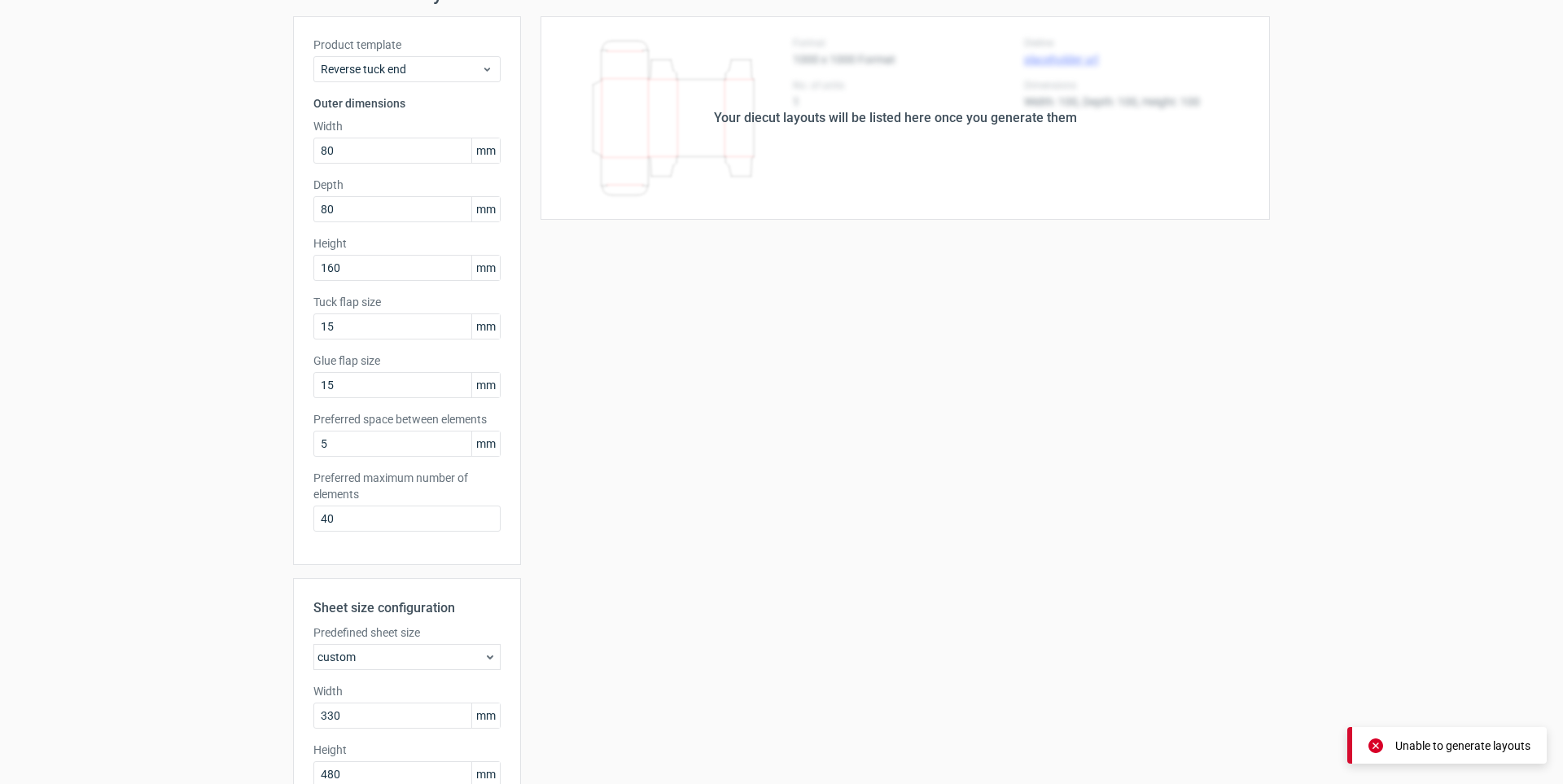
scroll to position [246, 0]
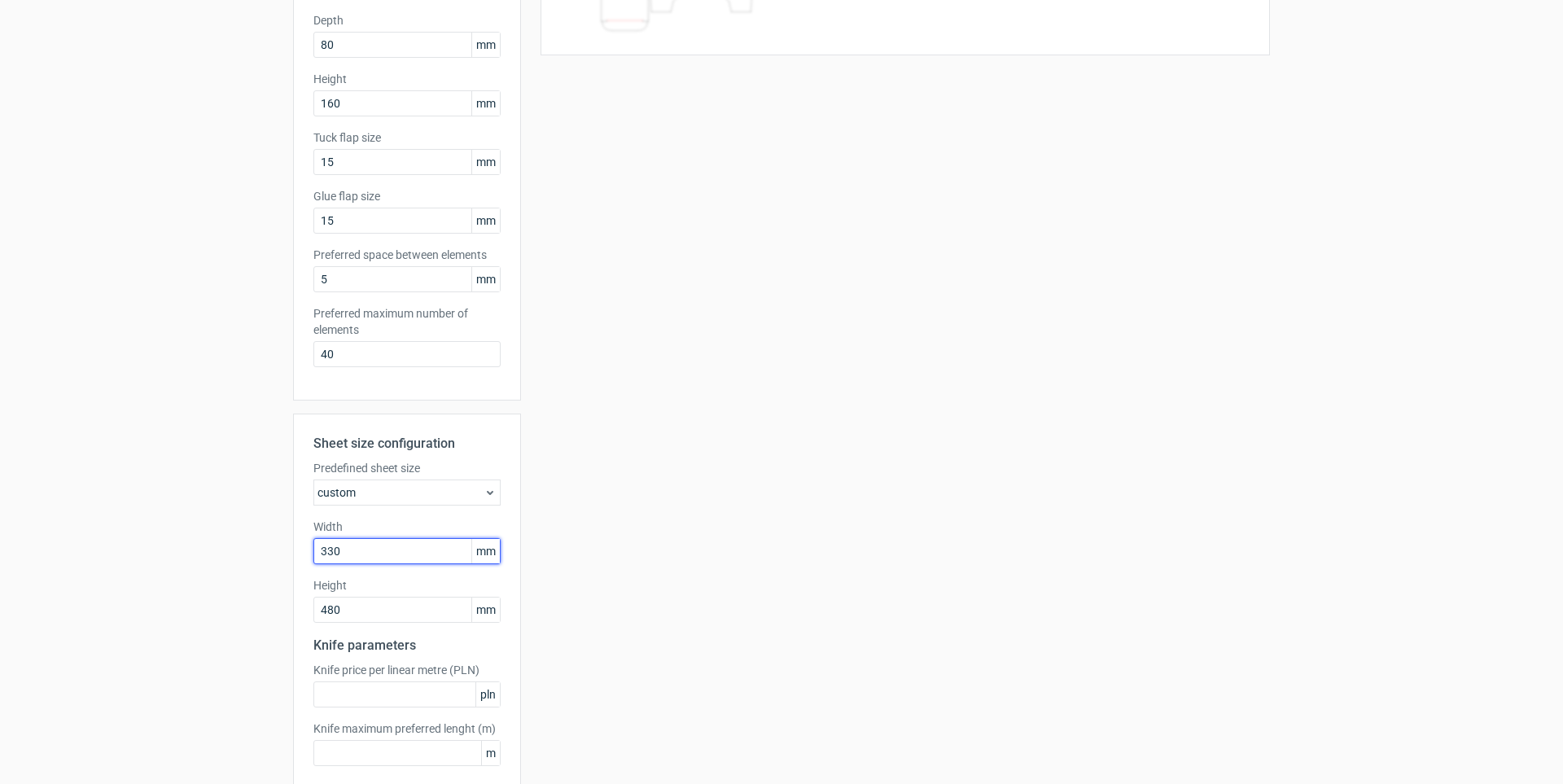
drag, startPoint x: 357, startPoint y: 551, endPoint x: 259, endPoint y: 549, distance: 98.0
click at [260, 548] on div "Generate new layout Product template Reverse tuck end Outer dimensions Width 80…" at bounding box center [782, 336] width 1563 height 1059
type input "500"
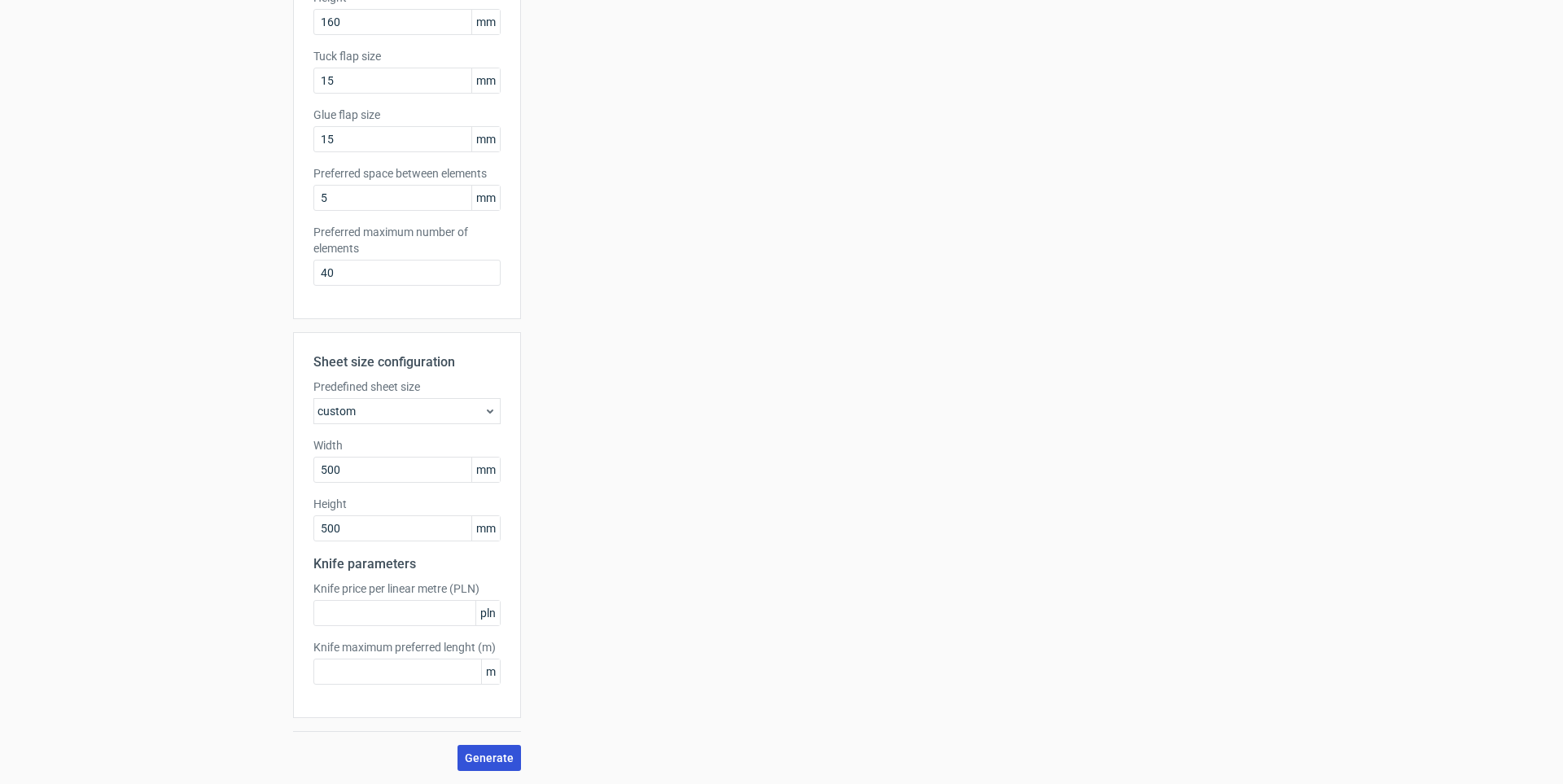
click at [501, 752] on span "Generate" at bounding box center [489, 758] width 49 height 11
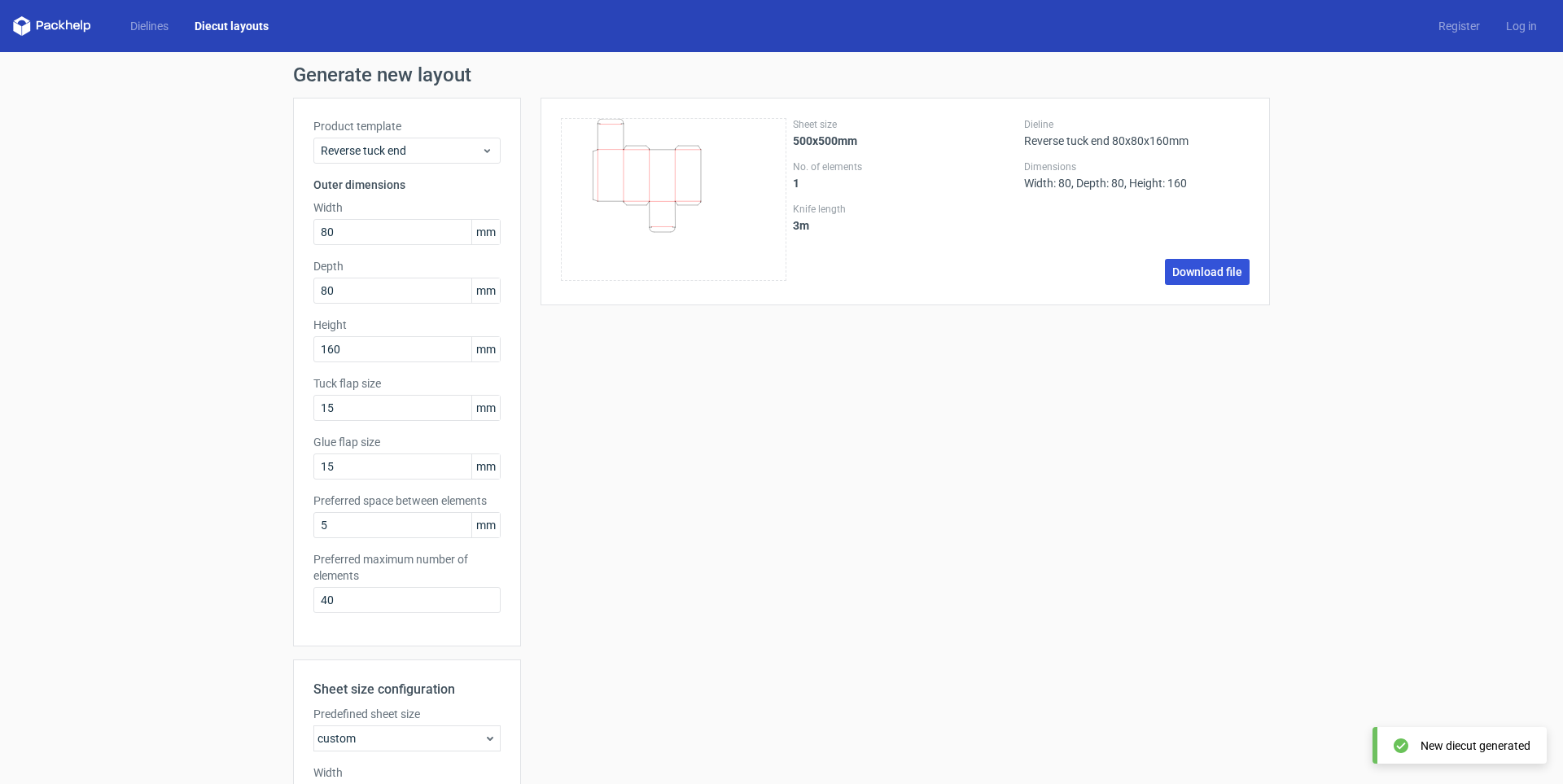
click at [1188, 282] on link "Download file" at bounding box center [1207, 272] width 85 height 26
